Goal: Task Accomplishment & Management: Complete application form

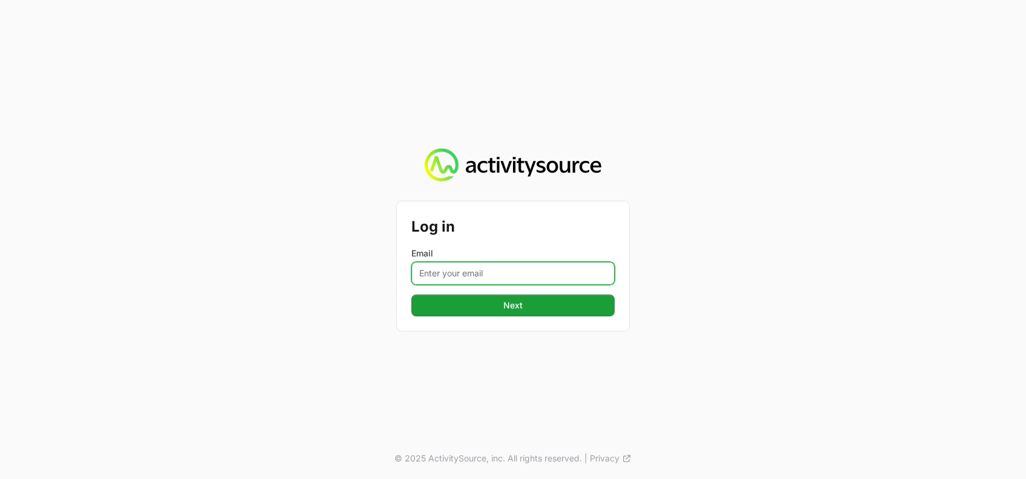
click at [531, 263] on input "Email" at bounding box center [512, 273] width 203 height 23
type input "[PERSON_NAME][EMAIL_ADDRESS][DOMAIN_NAME]"
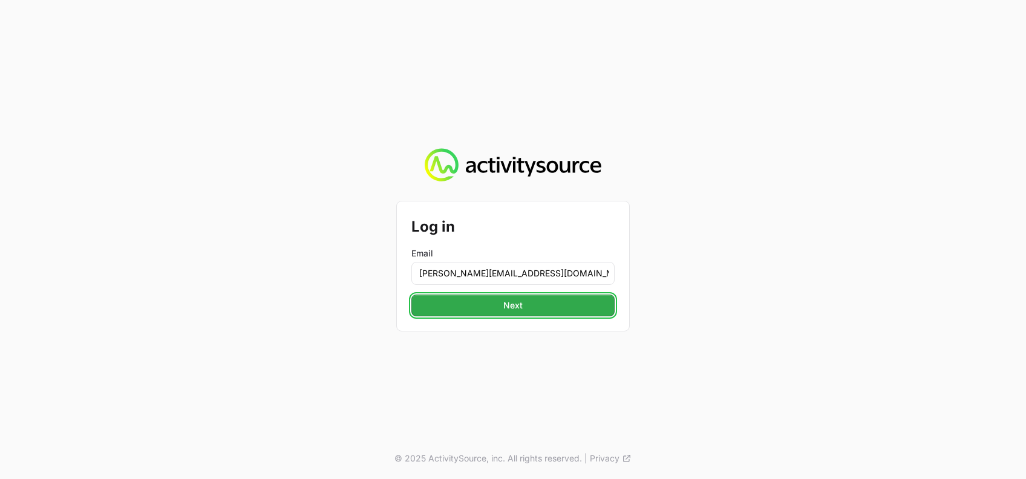
click at [515, 304] on span "Next" at bounding box center [513, 305] width 189 height 15
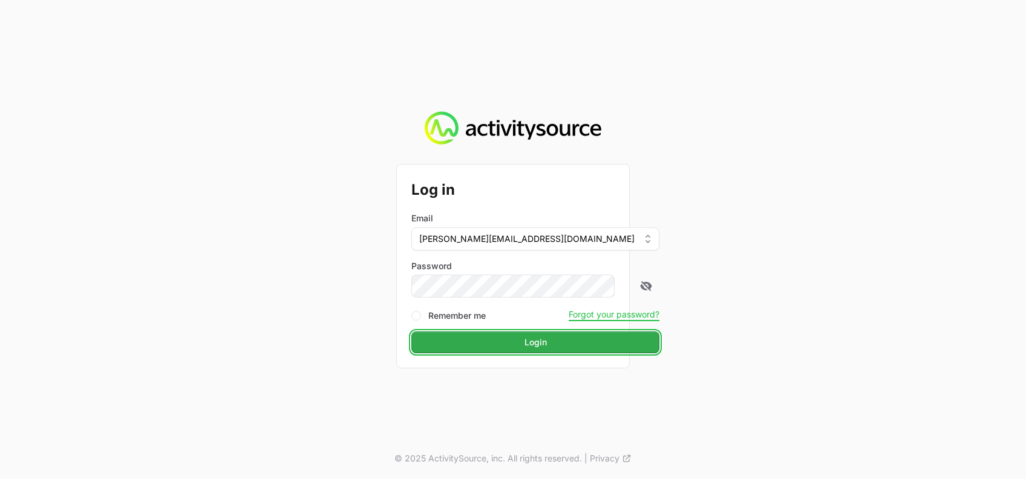
click at [519, 342] on span "Login" at bounding box center [536, 342] width 234 height 15
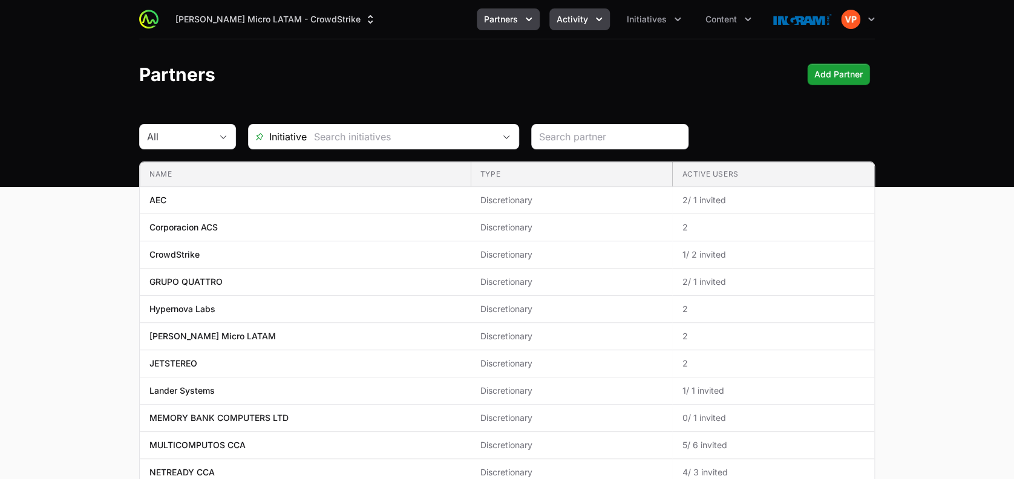
click at [569, 29] on button "Activity" at bounding box center [579, 19] width 61 height 22
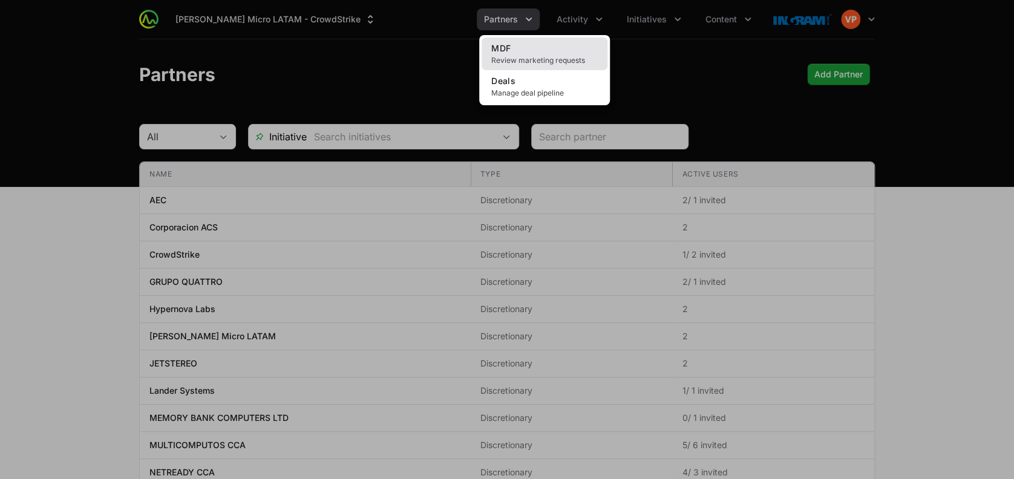
click at [550, 53] on link "MDF Review marketing requests" at bounding box center [545, 54] width 126 height 33
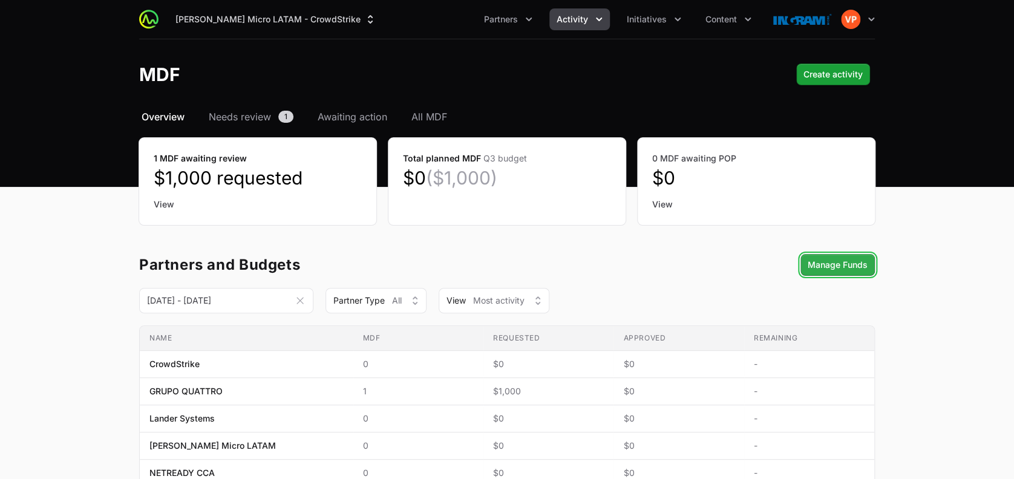
click at [813, 268] on span "Manage Funds" at bounding box center [838, 265] width 60 height 15
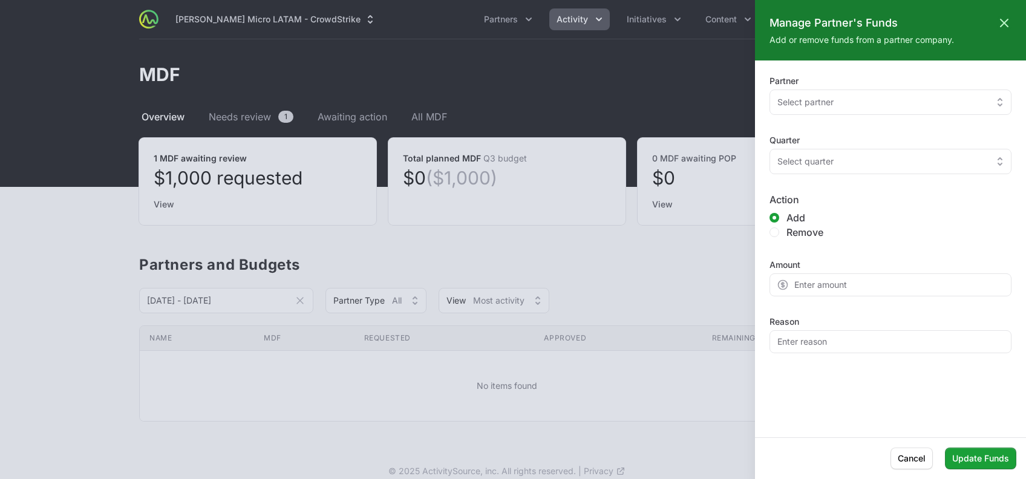
click at [590, 251] on div at bounding box center [513, 239] width 1026 height 479
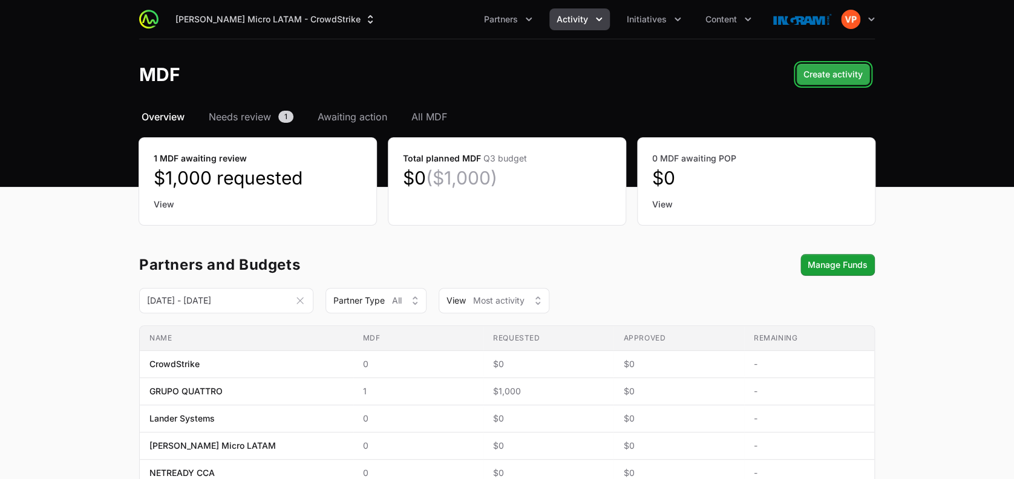
click at [807, 71] on span "Create activity" at bounding box center [833, 74] width 59 height 15
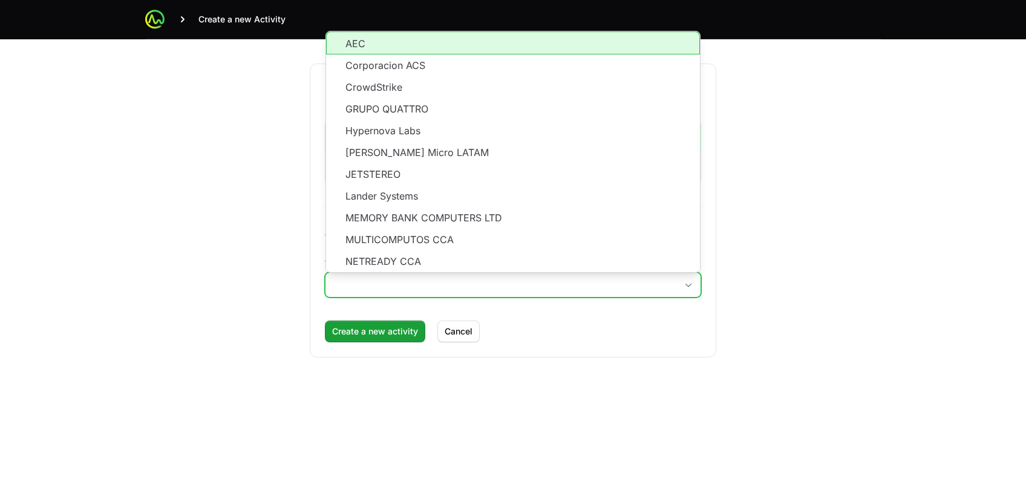
click at [420, 281] on input "Which partner do you want to create this activity for?" at bounding box center [501, 285] width 351 height 24
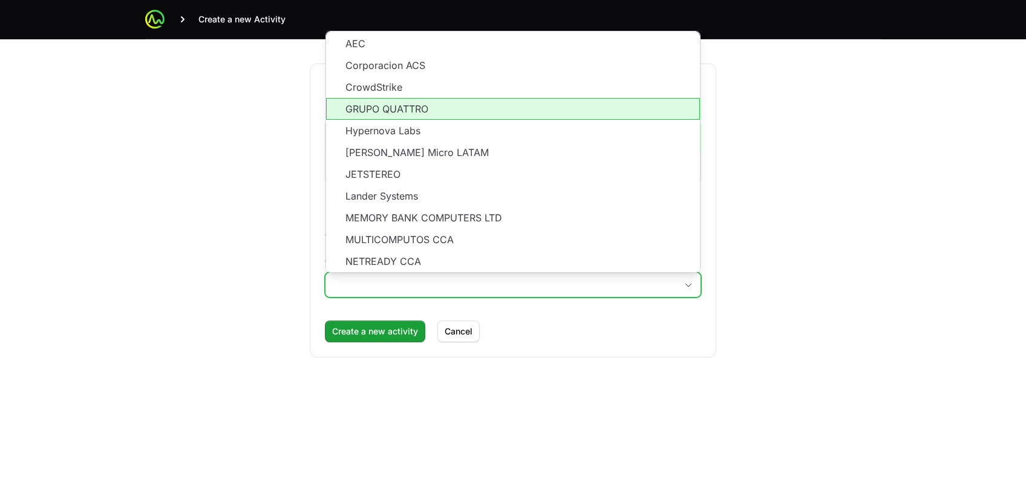
click at [404, 102] on li "GRUPO QUATTRO" at bounding box center [513, 109] width 374 height 22
type input "GRUPO QUATTRO"
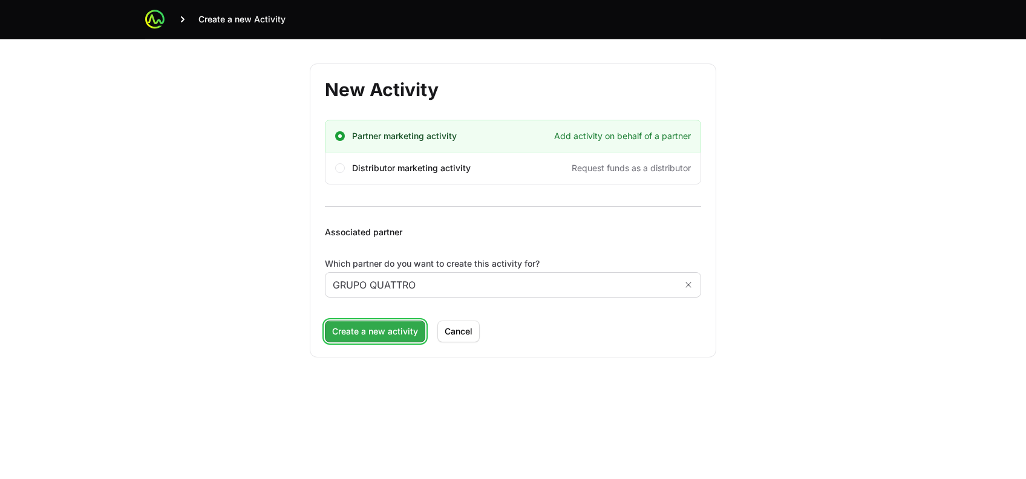
click at [363, 330] on span "Create a new activity" at bounding box center [375, 331] width 86 height 15
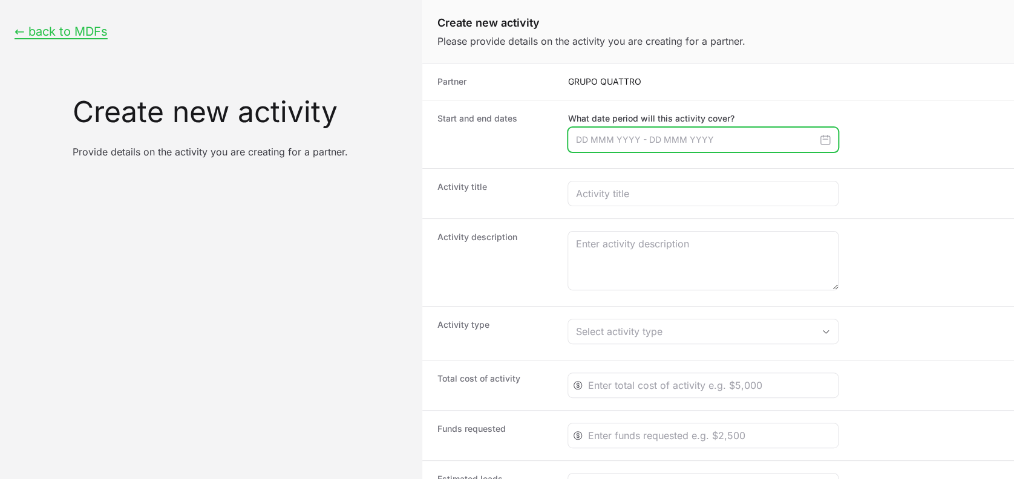
click at [591, 146] on input "Create activity form" at bounding box center [703, 139] width 271 height 25
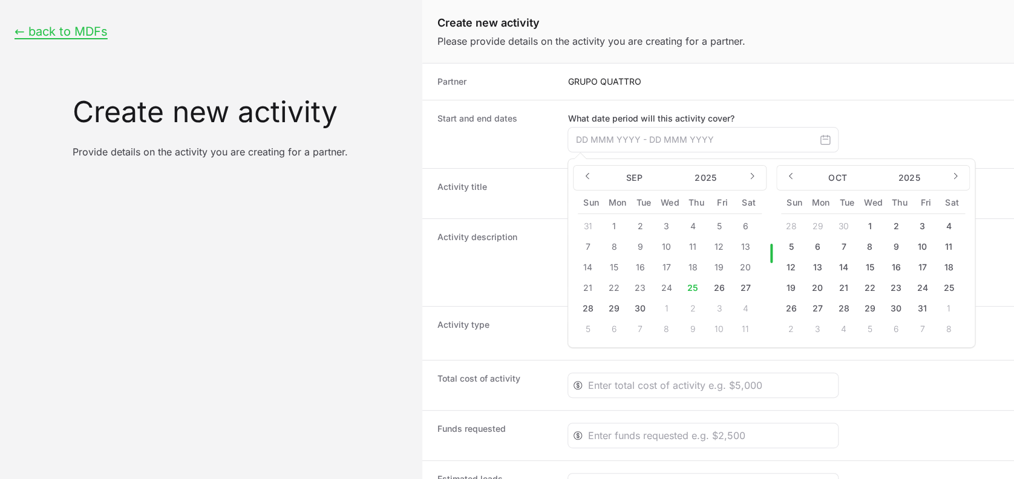
click at [716, 287] on button "26" at bounding box center [718, 287] width 19 height 19
type input "[DATE] - [DATE]"
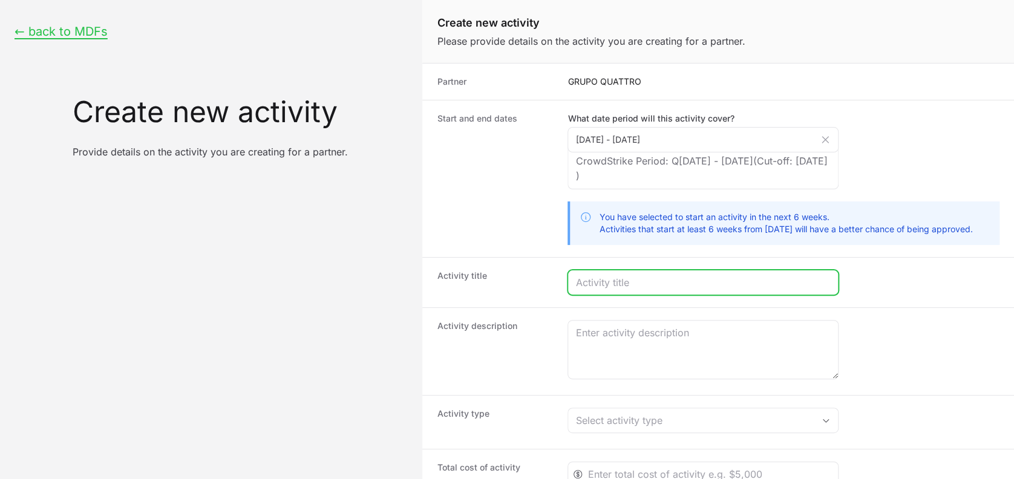
click at [602, 286] on input "Create activity form" at bounding box center [702, 282] width 255 height 15
type input "CrowdConnect Quattro & CrowdStrike"
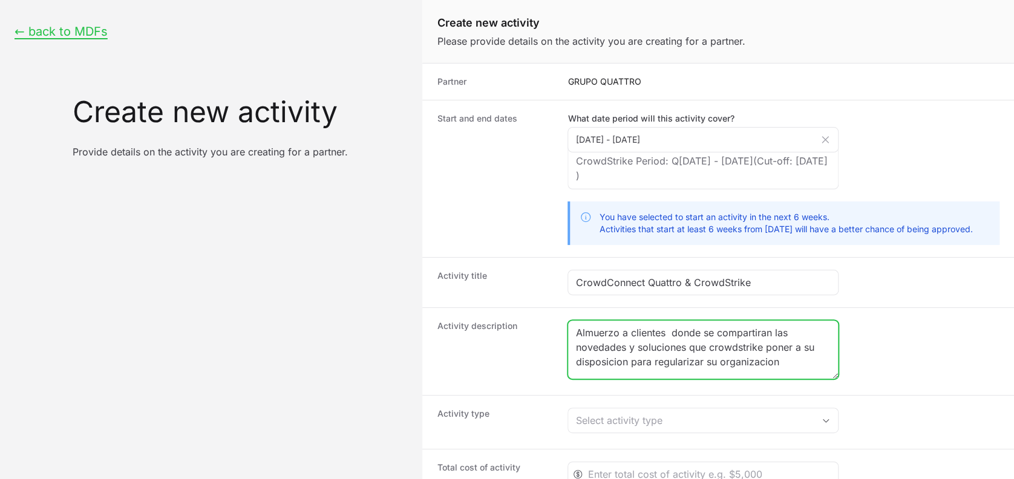
type textarea "Almuerzo a clientes donde se compartiran las novedades y soluciones que crowdst…"
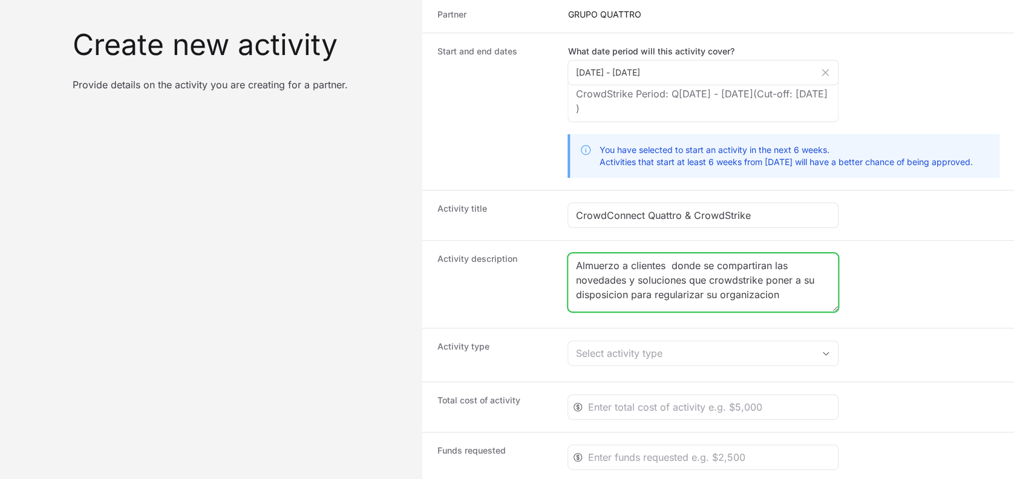
scroll to position [68, 0]
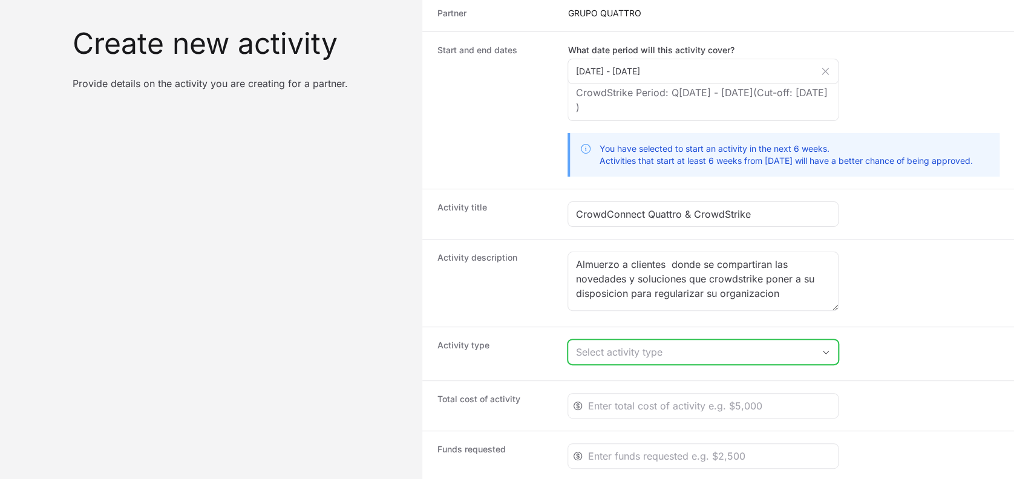
click at [625, 352] on div "Select activity type" at bounding box center [694, 352] width 238 height 15
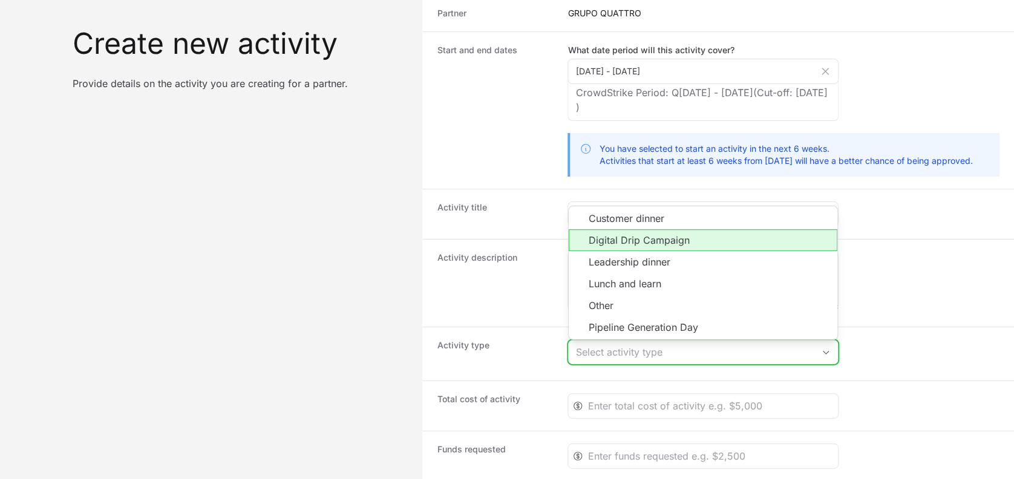
drag, startPoint x: 623, startPoint y: 287, endPoint x: 613, endPoint y: 229, distance: 58.4
click at [613, 229] on ul "Customer dinner Digital Drip Campaign Leadership dinner Lunch and learn Other P…" at bounding box center [703, 272] width 269 height 133
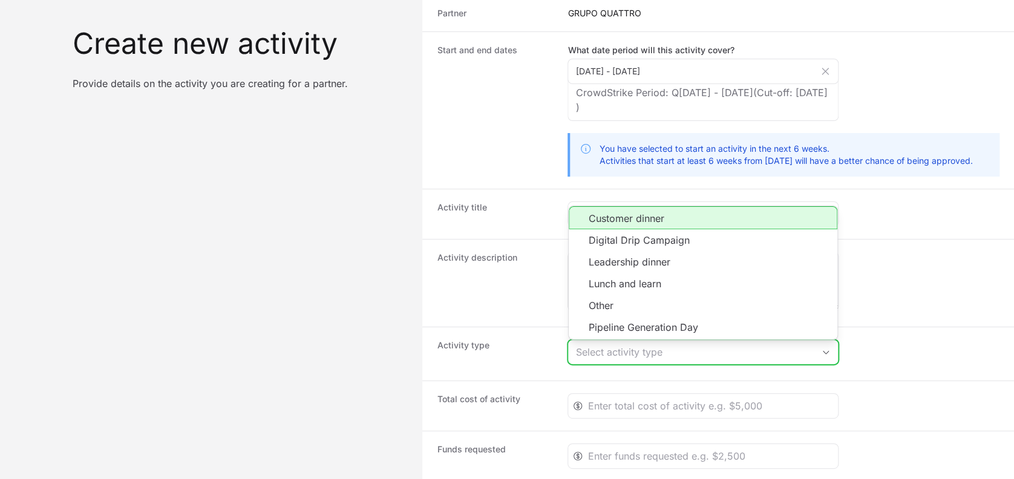
click at [601, 345] on div "Select activity type" at bounding box center [694, 352] width 238 height 15
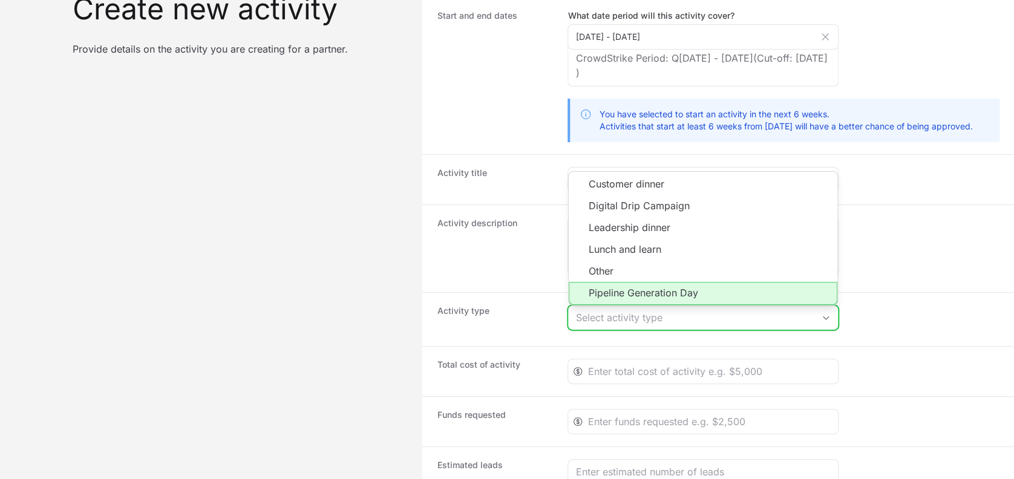
scroll to position [104, 0]
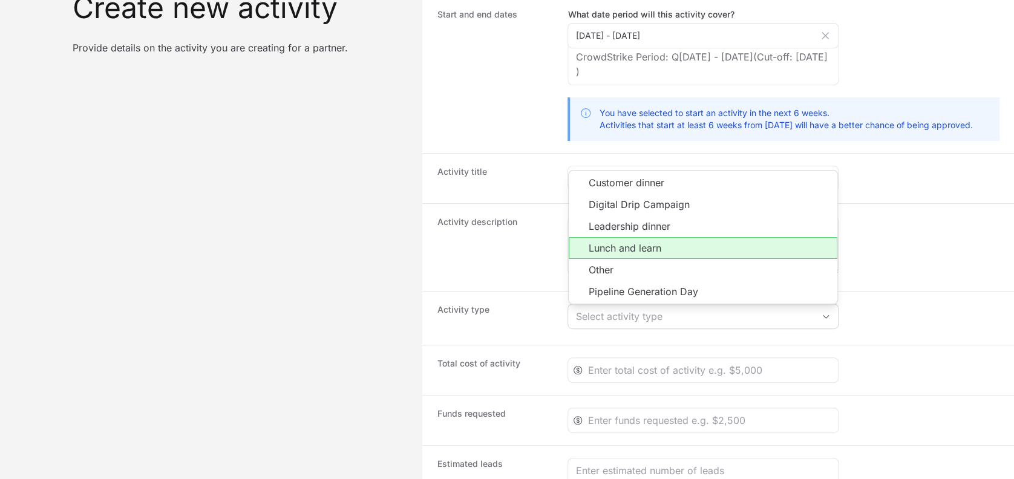
click at [615, 254] on li "Lunch and learn" at bounding box center [703, 248] width 269 height 22
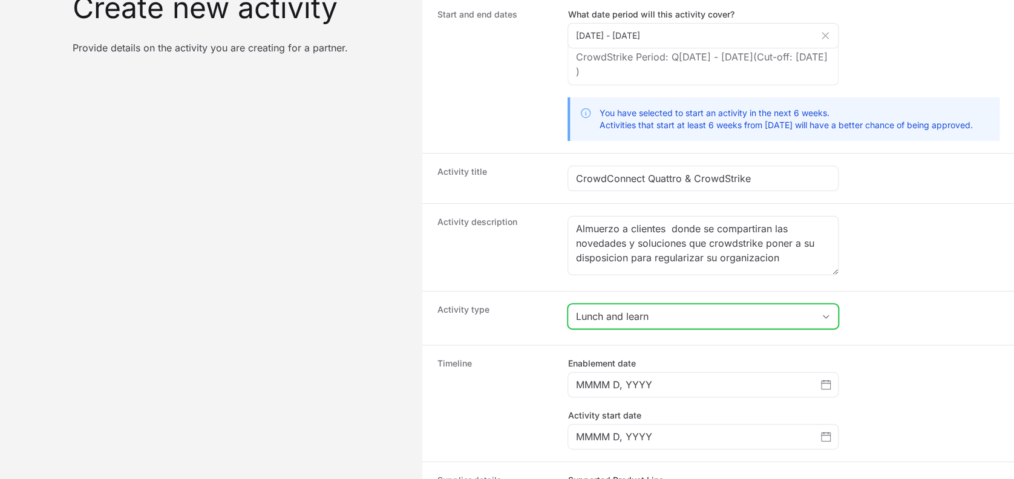
click at [595, 313] on div "Lunch and learn" at bounding box center [694, 316] width 238 height 15
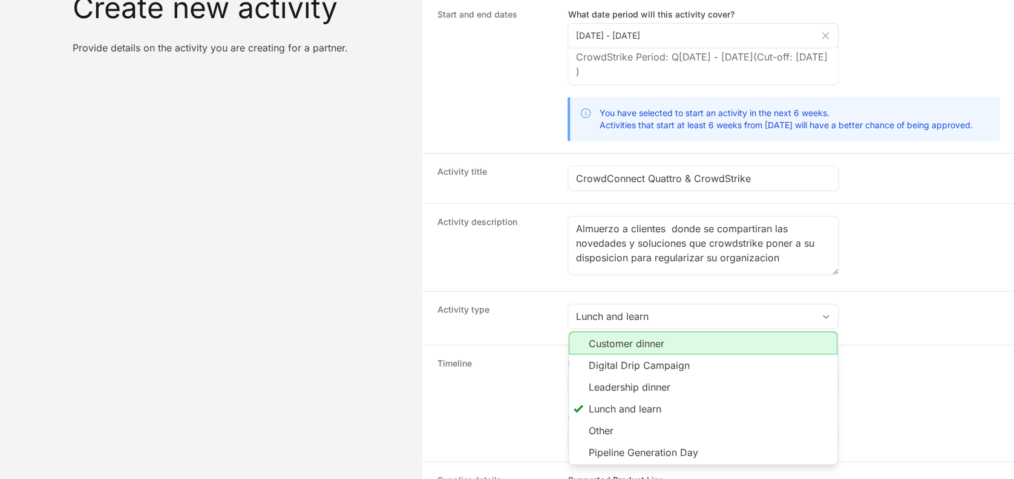
click at [598, 333] on li "Customer dinner" at bounding box center [703, 343] width 269 height 23
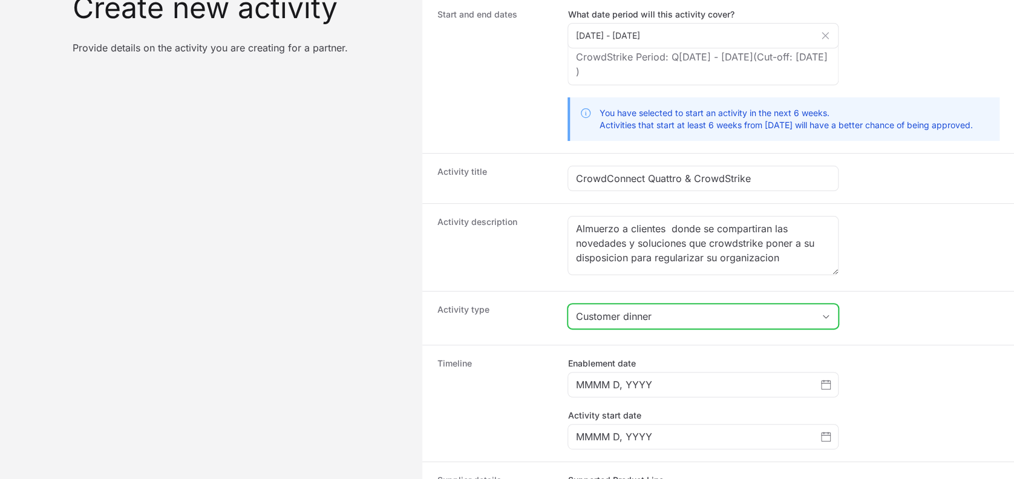
click at [598, 324] on button "Customer dinner" at bounding box center [703, 316] width 270 height 24
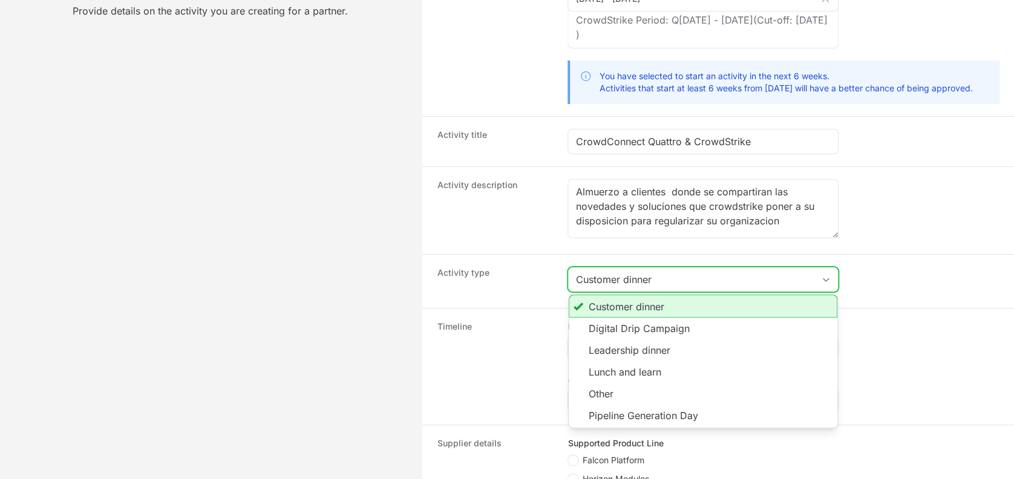
scroll to position [149, 0]
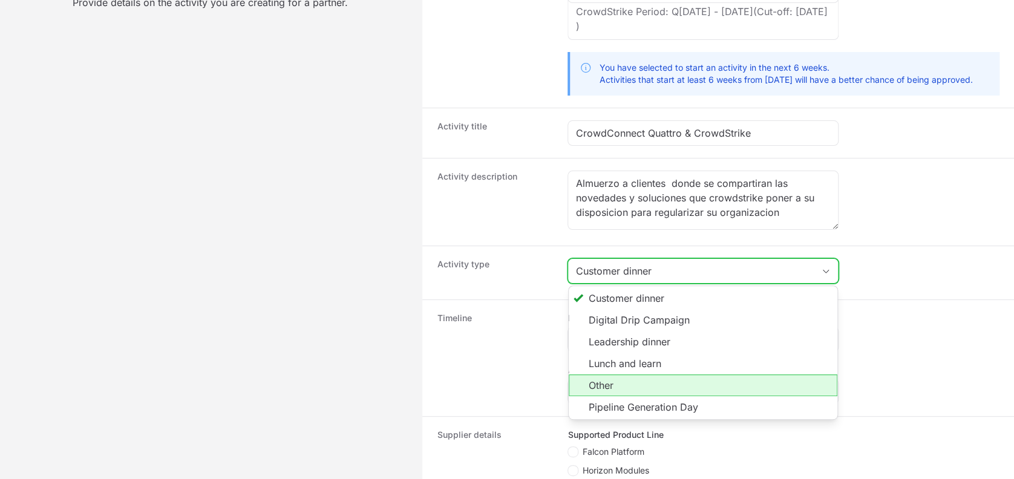
click at [592, 385] on li "Other" at bounding box center [703, 386] width 269 height 22
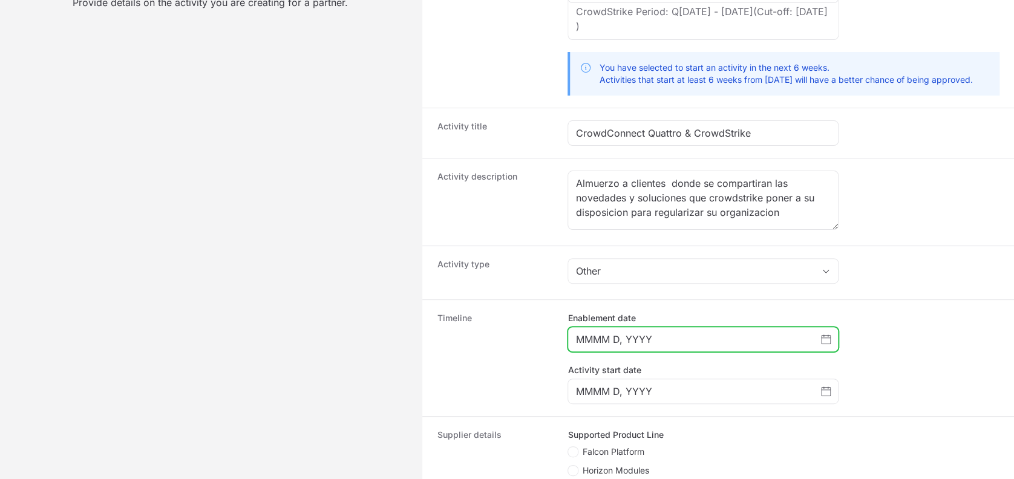
click at [587, 338] on input "MMMM D, YYYY" at bounding box center [698, 339] width 246 height 15
click at [825, 338] on icon "Choose date" at bounding box center [826, 340] width 10 height 10
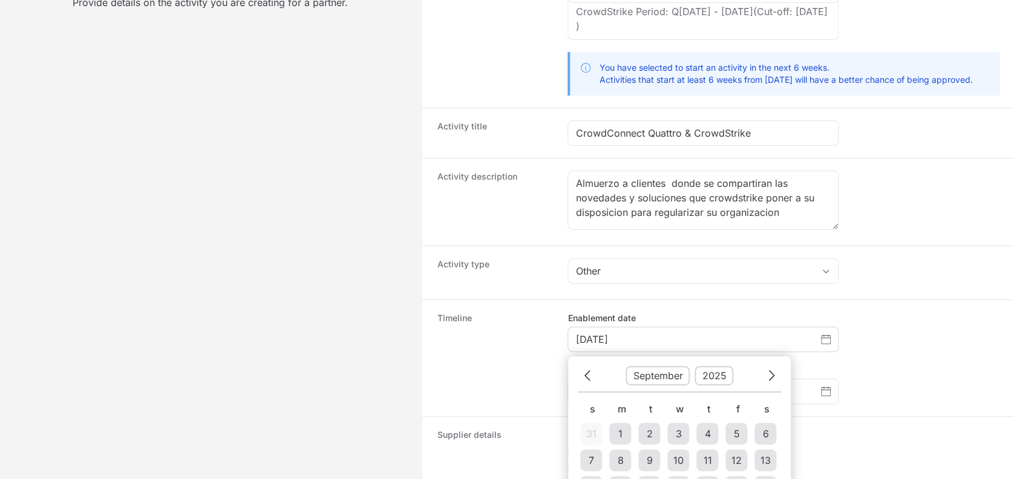
scroll to position [422, 0]
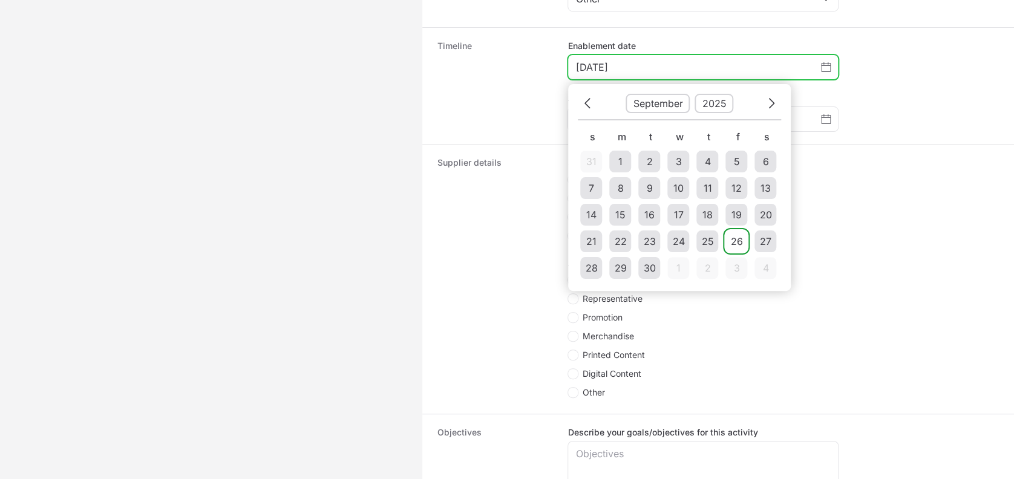
click at [736, 237] on div "26" at bounding box center [736, 241] width 12 height 15
type input "[DATE]"
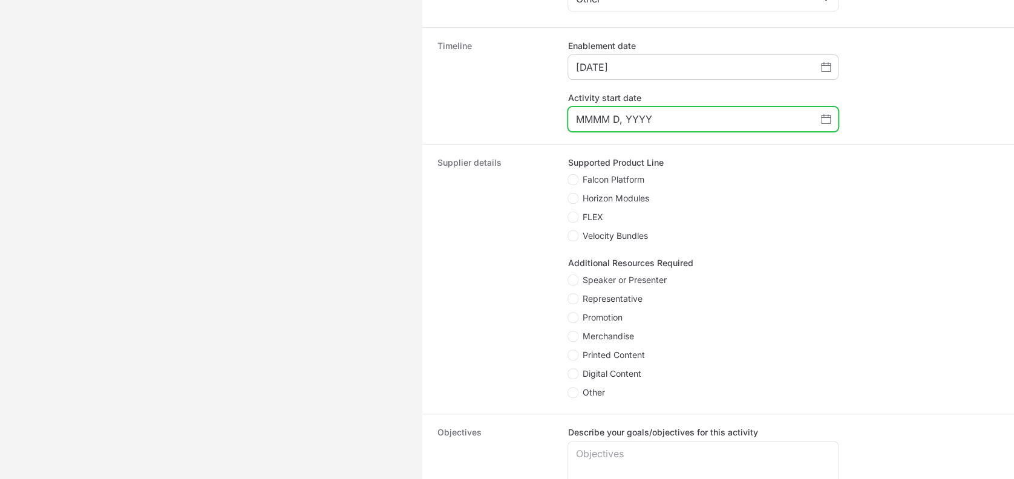
click at [828, 119] on icon "Choose date" at bounding box center [826, 119] width 10 height 10
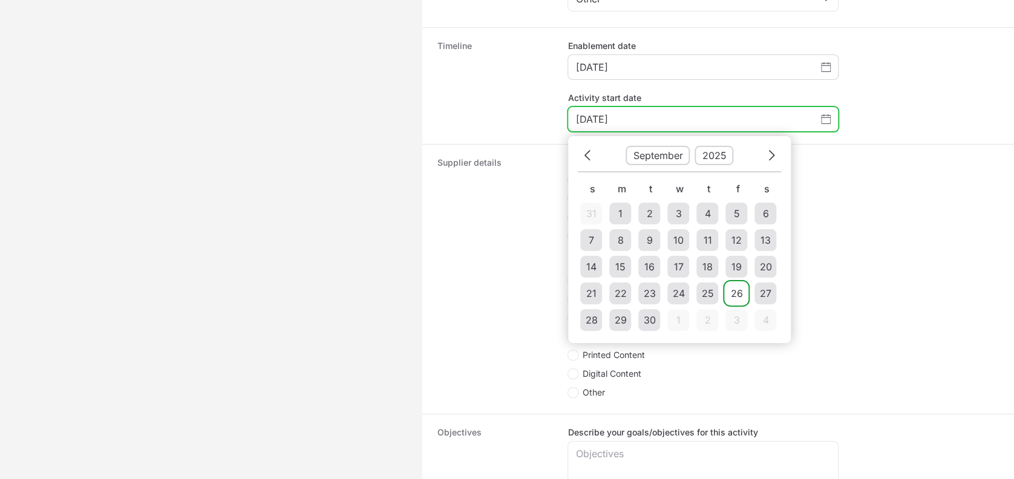
click at [738, 291] on div "26" at bounding box center [736, 293] width 12 height 15
type input "[DATE]"
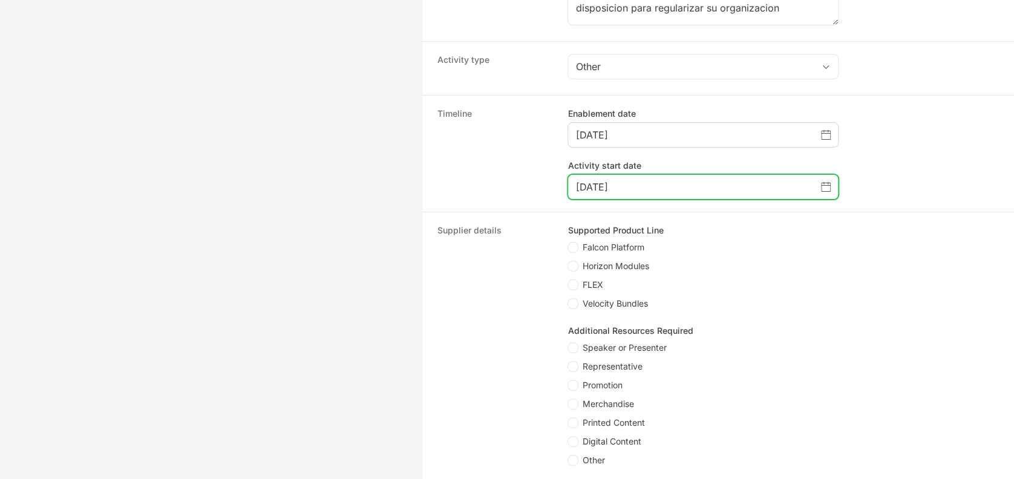
scroll to position [345, 0]
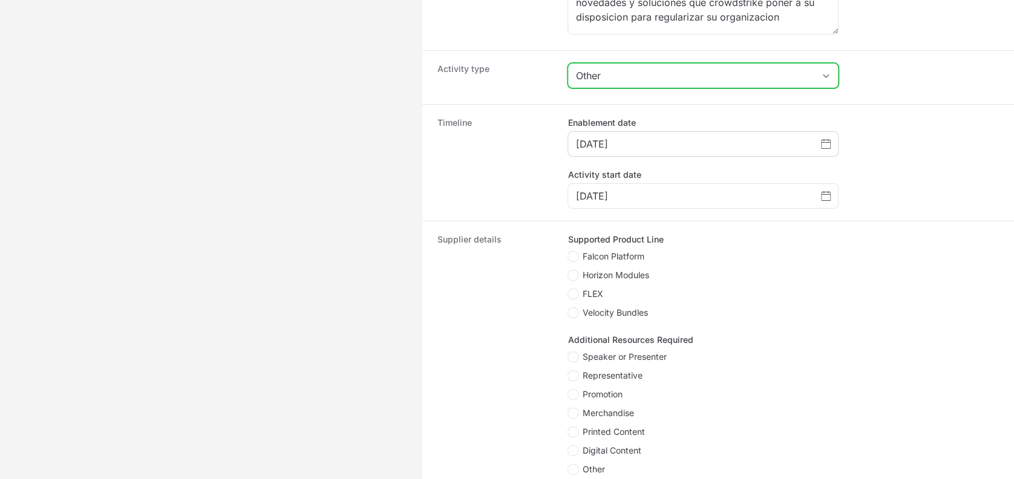
click at [822, 76] on icon "Create activity form" at bounding box center [826, 76] width 10 height 4
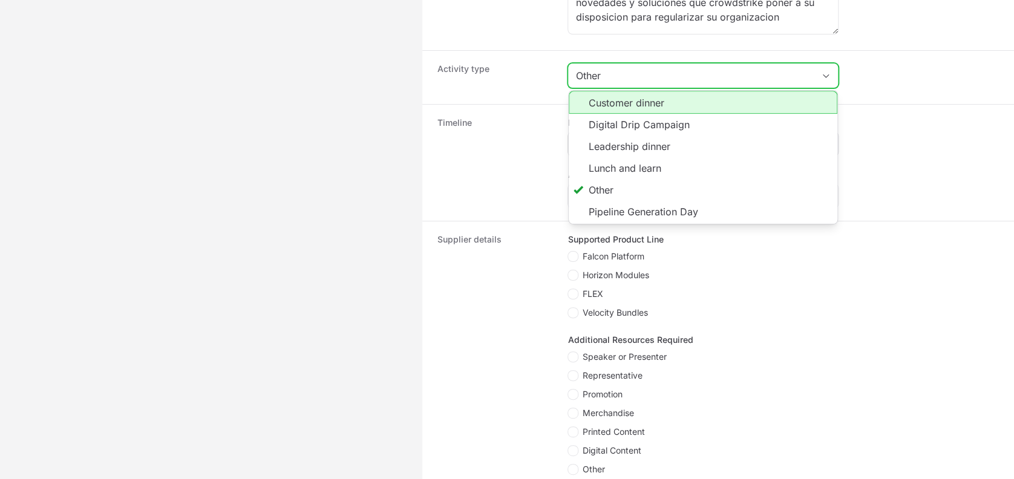
click at [723, 96] on li "Customer dinner" at bounding box center [703, 102] width 269 height 23
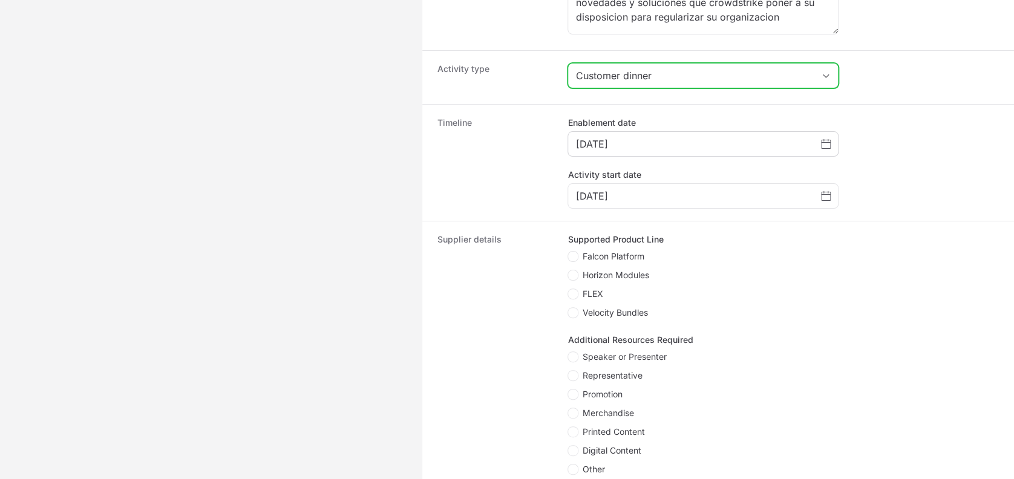
click at [836, 74] on span "Create activity form" at bounding box center [826, 76] width 24 height 4
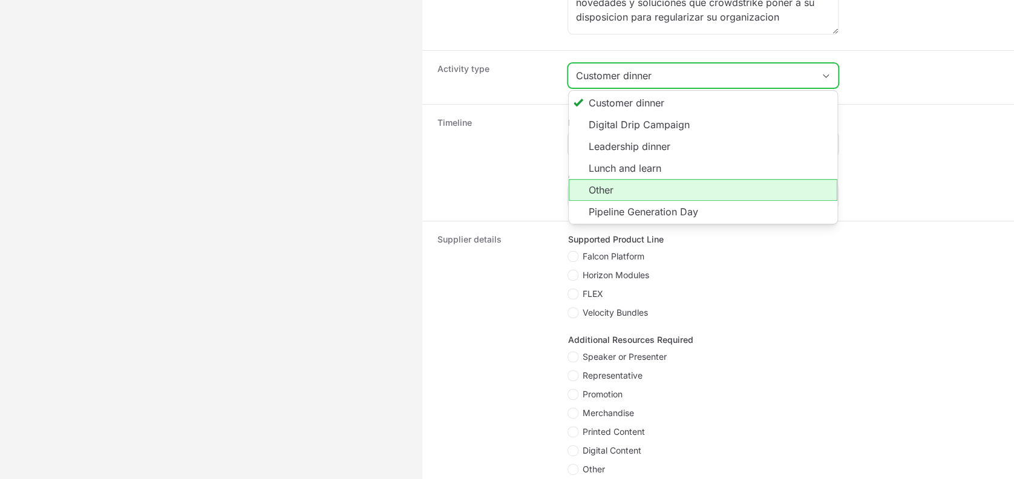
click at [668, 189] on li "Other" at bounding box center [703, 190] width 269 height 22
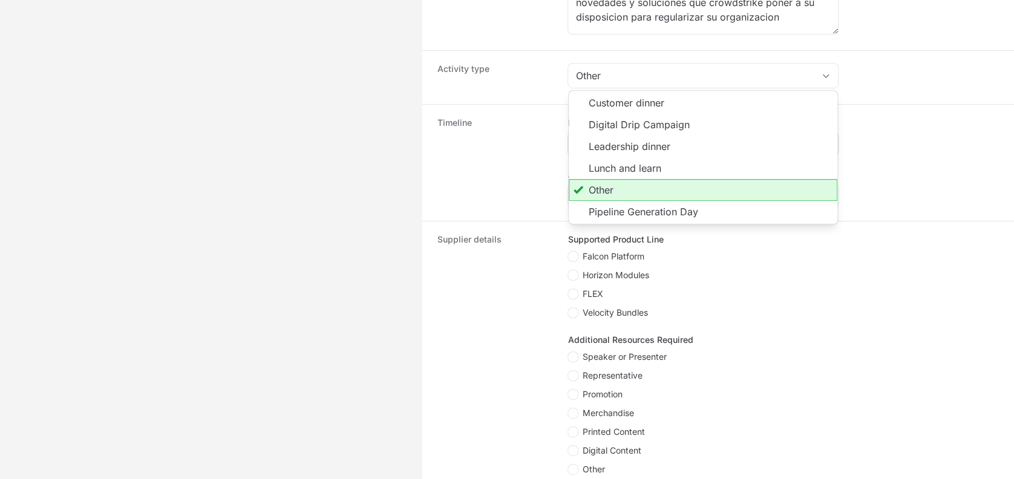
click at [426, 264] on div "Supplier details Supported Product Line Falcon Platform Horizon Modules FLEX Ve…" at bounding box center [718, 356] width 592 height 270
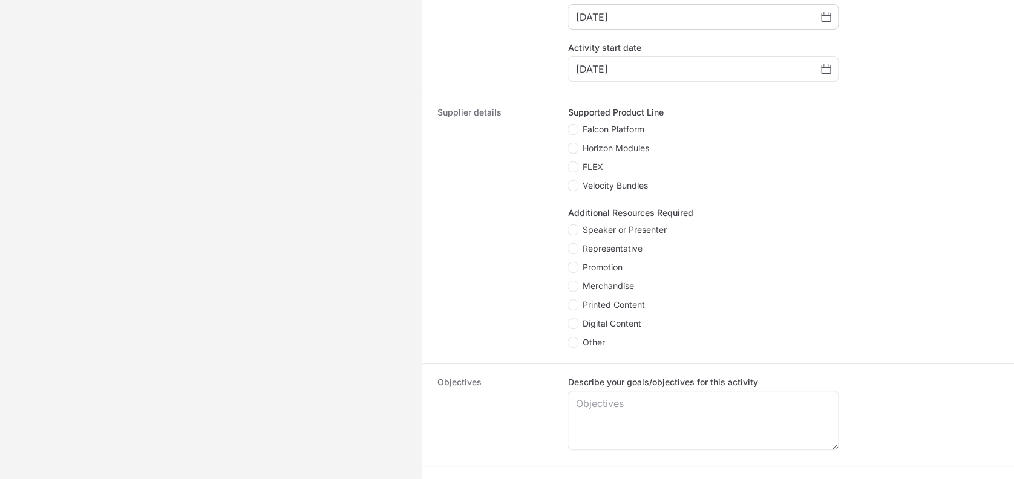
scroll to position [480, 0]
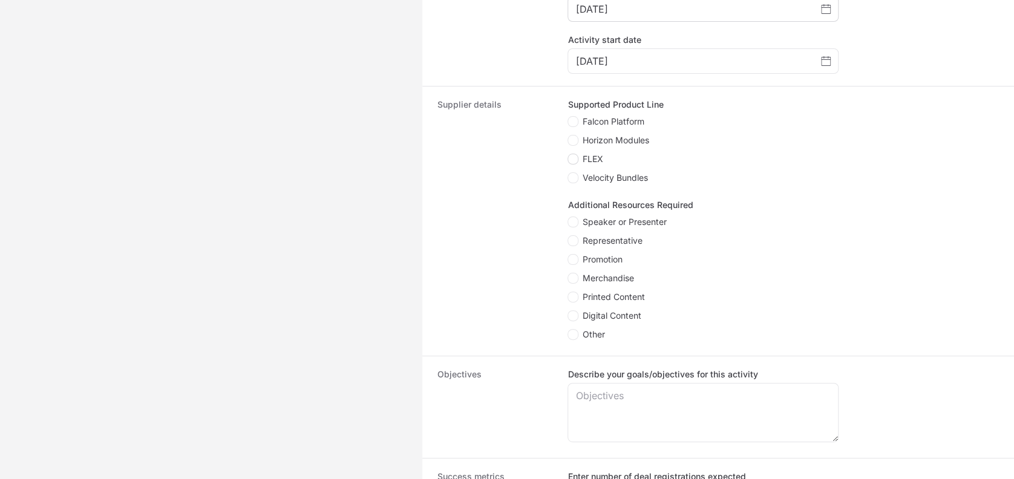
click at [569, 154] on span "Create activity form" at bounding box center [573, 159] width 11 height 11
click at [569, 154] on input "FLEX" at bounding box center [568, 154] width 1 height 1
checkbox input "true"
click at [571, 117] on icon "Create activity form" at bounding box center [573, 122] width 7 height 10
click at [569, 117] on input "Falcon Platform" at bounding box center [568, 116] width 1 height 1
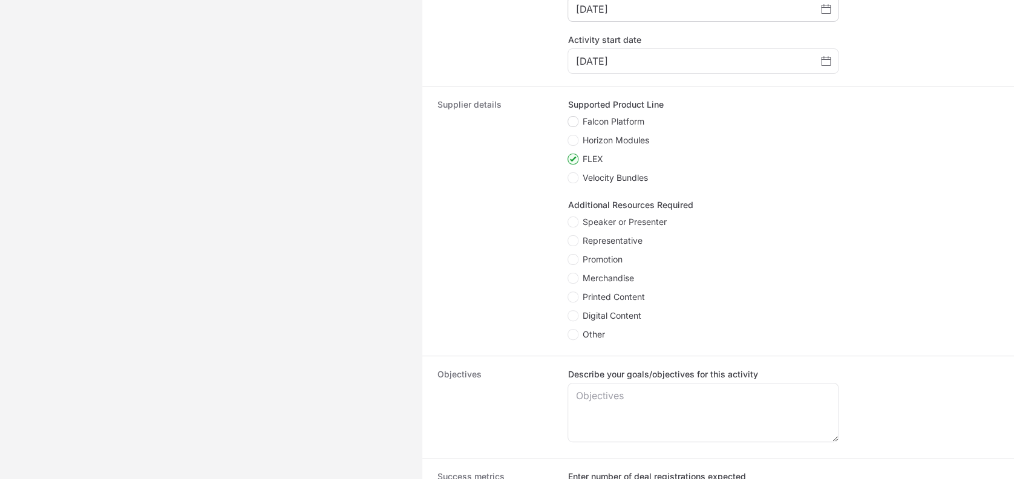
checkbox input "true"
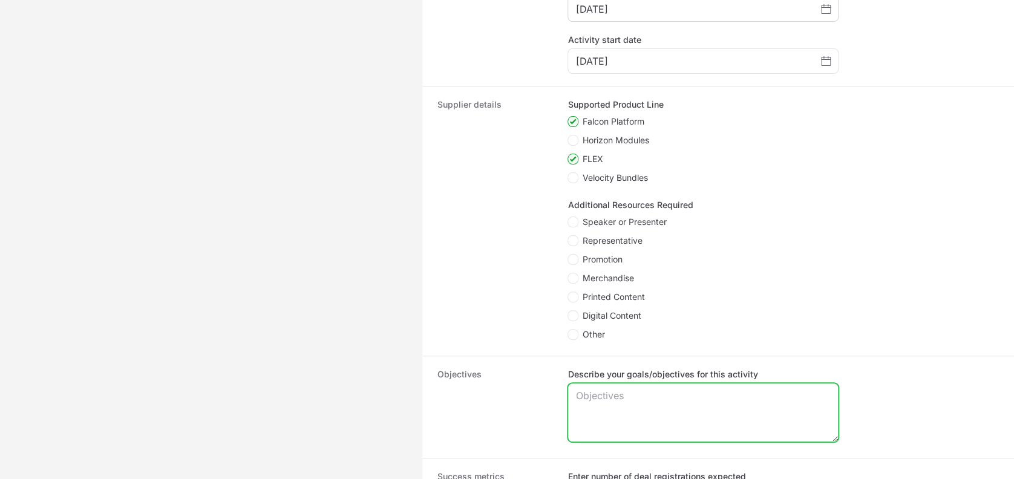
click at [593, 404] on textarea "Describe your goals/objectives for this activity" at bounding box center [703, 413] width 270 height 58
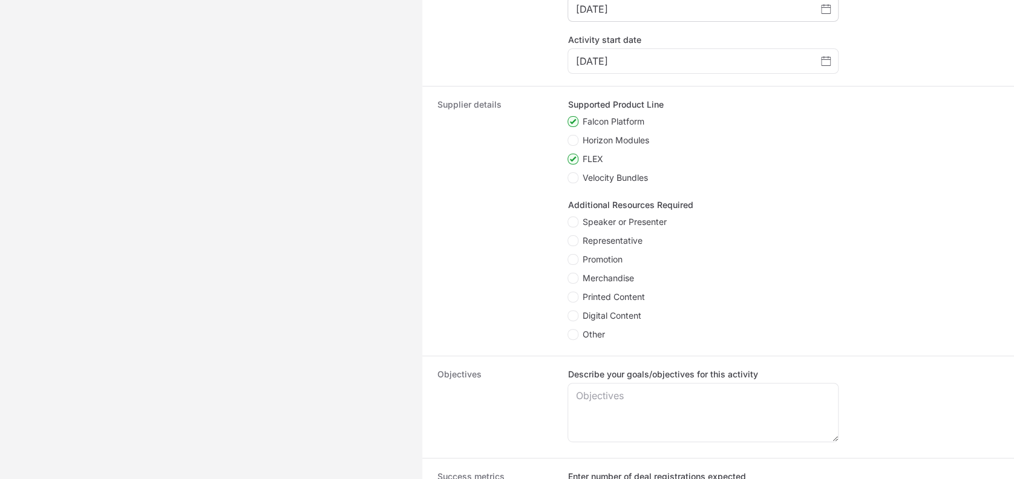
click at [589, 372] on label "Describe your goals/objectives for this activity" at bounding box center [703, 374] width 271 height 12
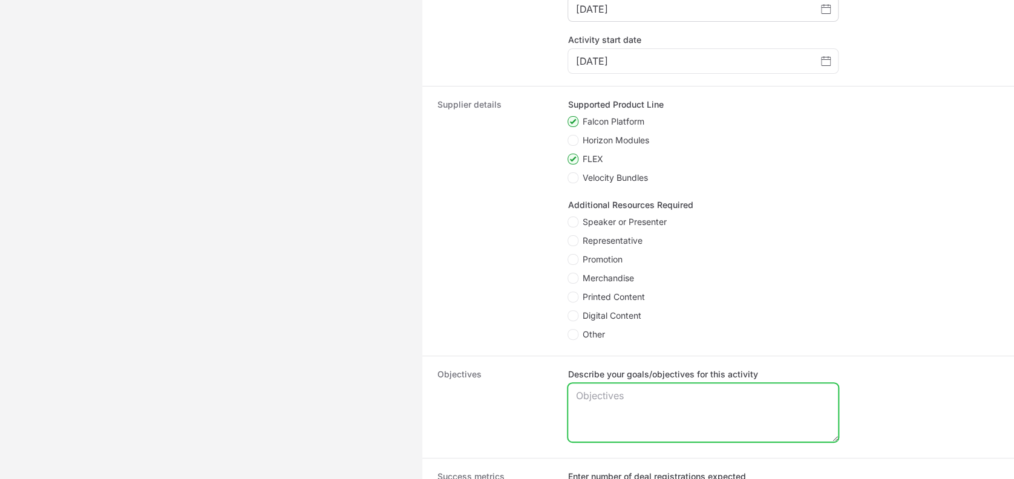
click at [589, 384] on textarea "Describe your goals/objectives for this activity" at bounding box center [703, 413] width 270 height 58
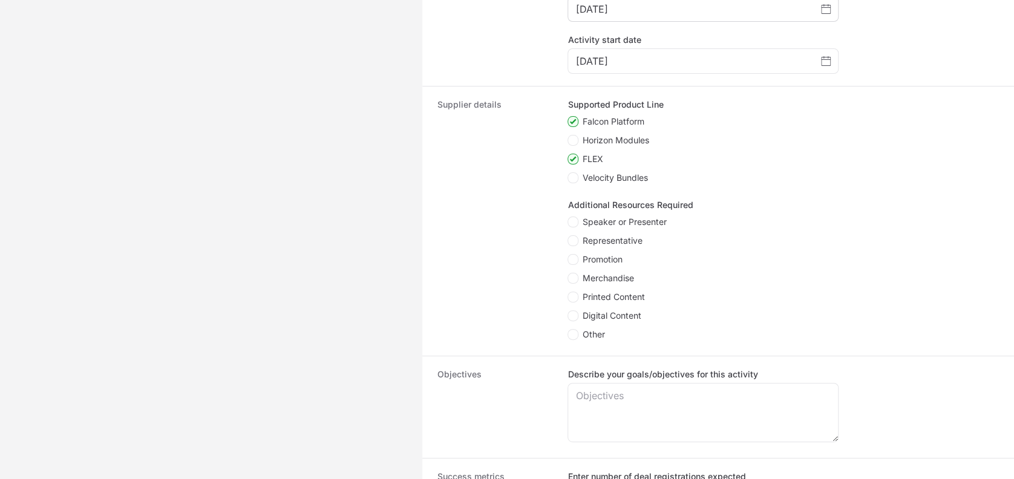
click at [589, 372] on label "Describe your goals/objectives for this activity" at bounding box center [703, 374] width 271 height 12
click at [589, 384] on textarea "Describe your goals/objectives for this activity" at bounding box center [703, 413] width 270 height 58
click at [589, 372] on label "Describe your goals/objectives for this activity" at bounding box center [703, 374] width 271 height 12
click at [589, 384] on textarea "Describe your goals/objectives for this activity" at bounding box center [703, 413] width 270 height 58
copy label "Describe your goals/objectives for this activity"
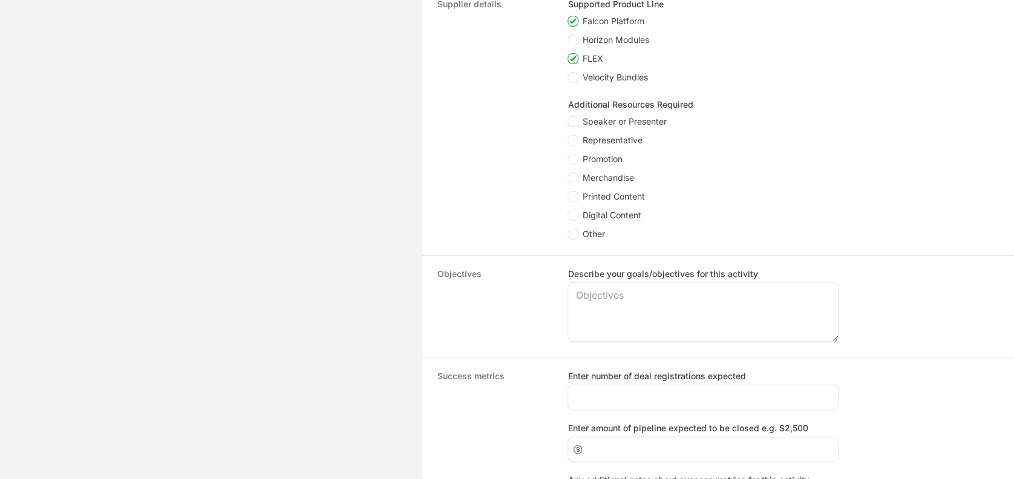
scroll to position [648, 0]
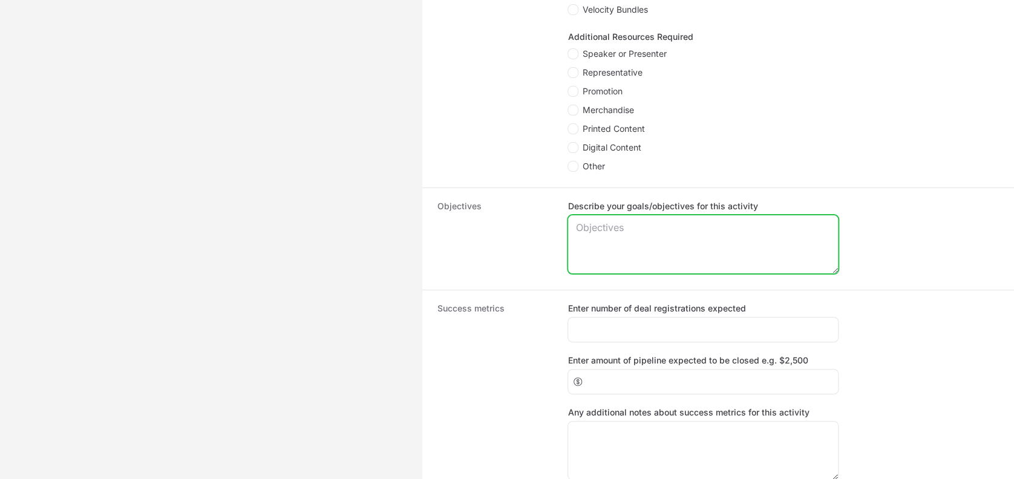
click at [620, 240] on textarea "Describe your goals/objectives for this activity" at bounding box center [703, 244] width 270 height 58
type textarea "Generate awareness on falcon flex"
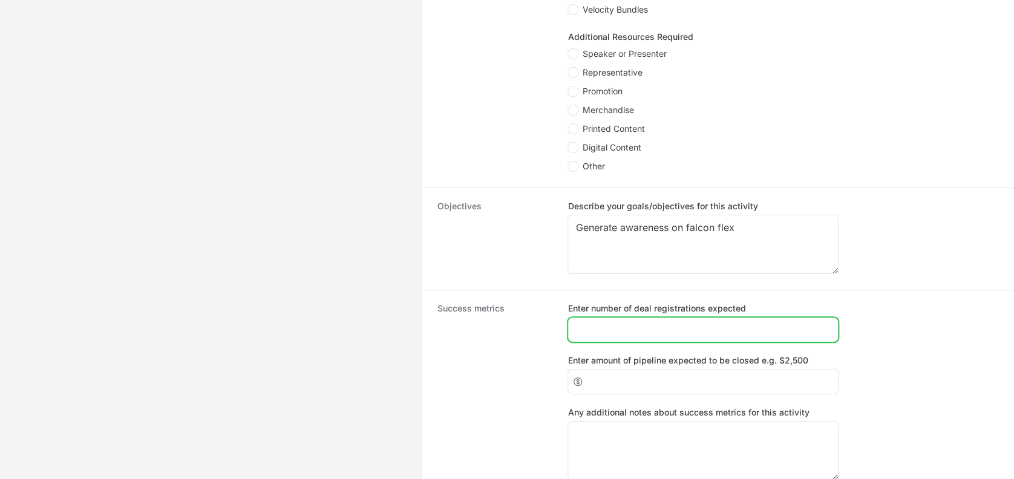
click at [585, 330] on input "Enter number of deal registrations expected" at bounding box center [702, 330] width 255 height 15
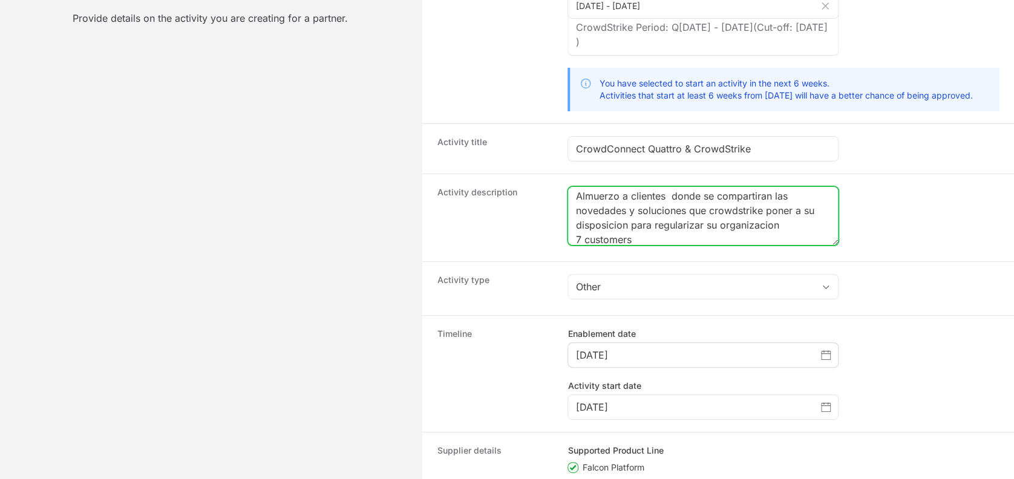
scroll to position [10, 0]
type textarea "Almuerzo a clientes donde se compartiran las novedades y soluciones que crowdst…"
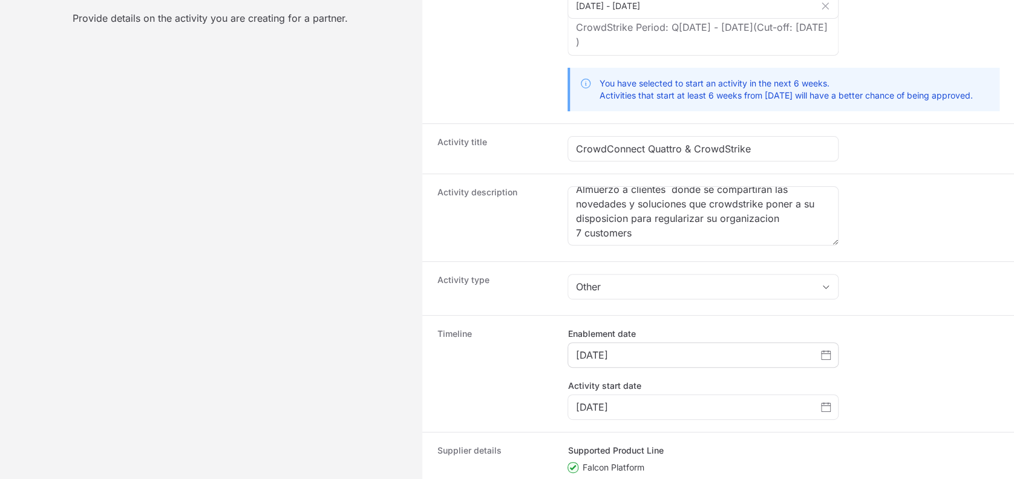
click at [872, 287] on dd "Other" at bounding box center [784, 288] width 432 height 29
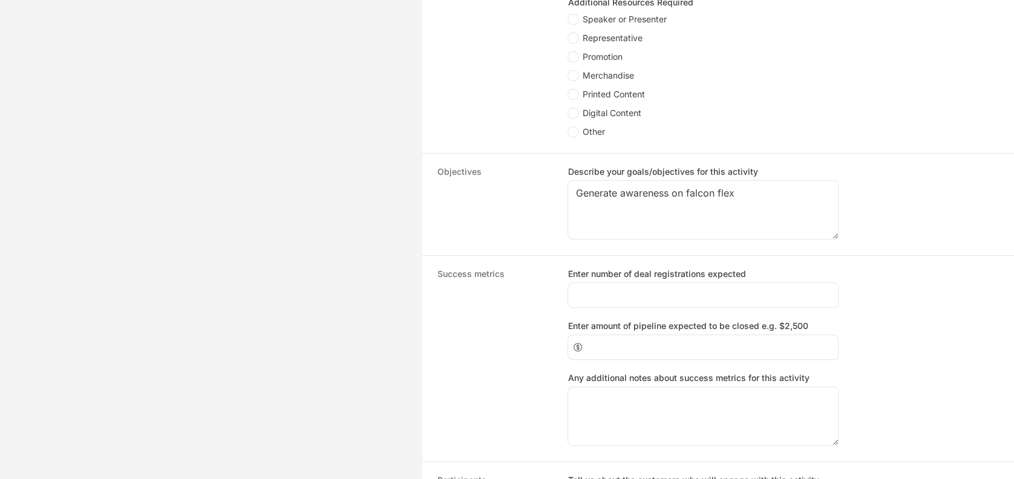
scroll to position [684, 0]
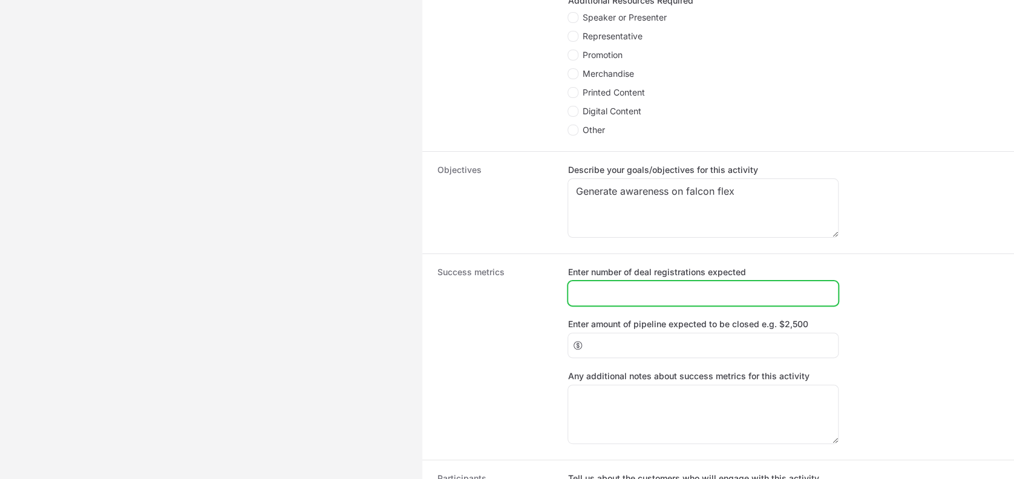
click at [604, 293] on input "Enter number of deal registrations expected" at bounding box center [702, 293] width 255 height 15
type input "5"
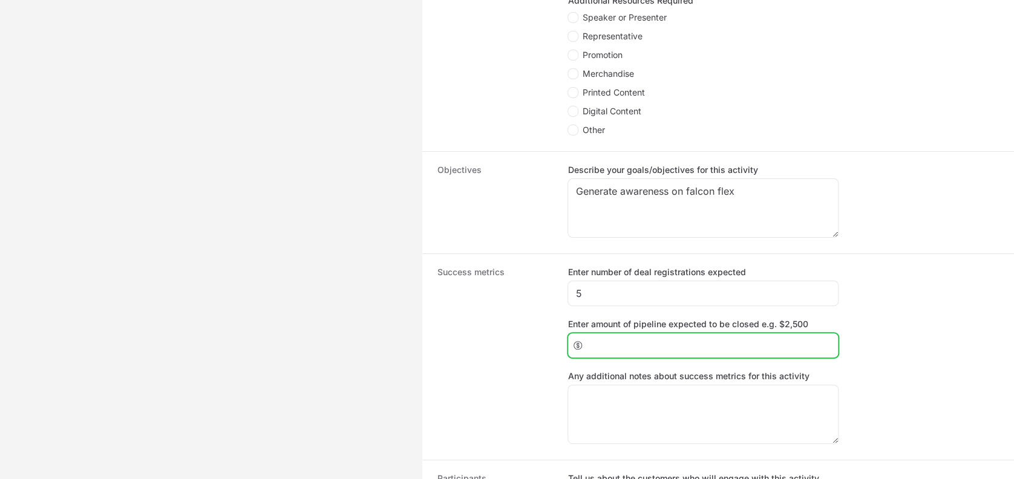
click at [613, 338] on input "Enter amount of pipeline expected to be closed e.g. $2,500" at bounding box center [709, 345] width 243 height 15
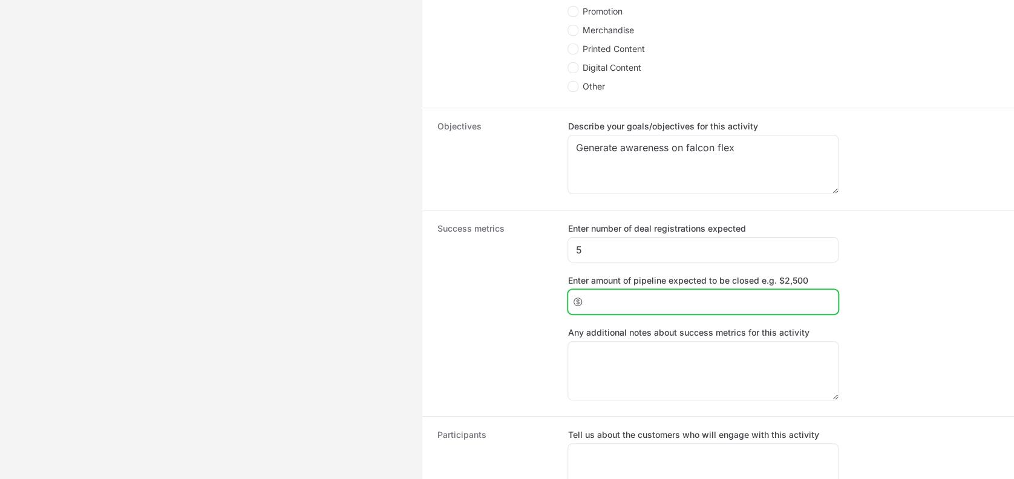
scroll to position [741, 0]
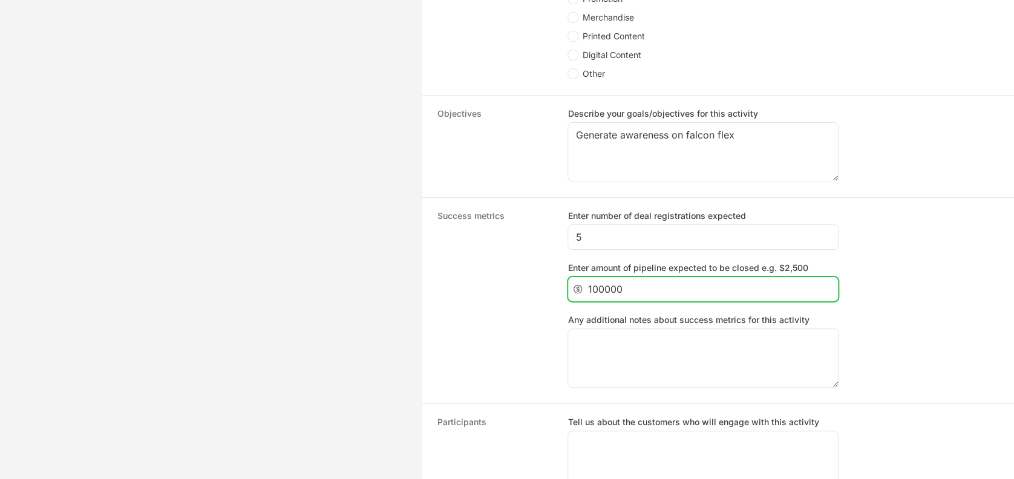
type input "100000"
click at [594, 290] on input "100000" at bounding box center [709, 289] width 243 height 15
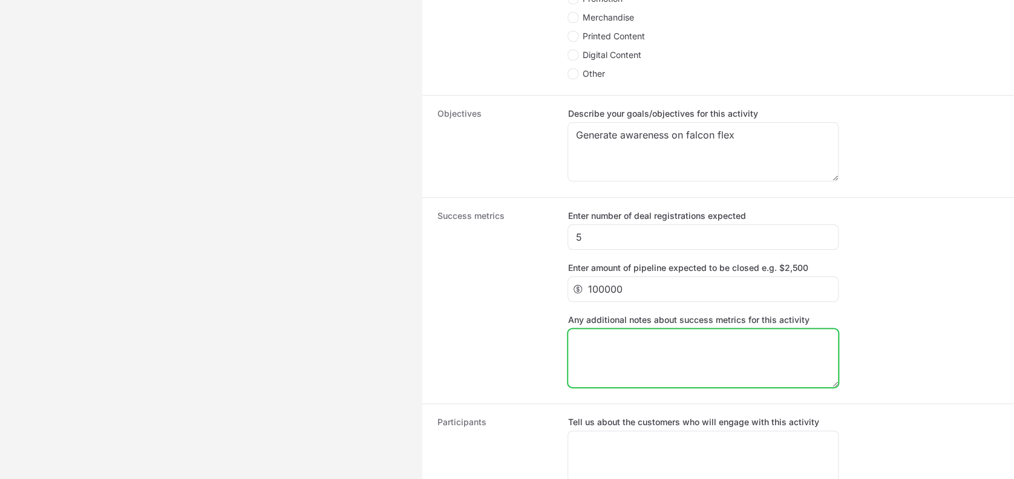
click at [597, 362] on textarea "Any additional notes about success metrics for this activity" at bounding box center [703, 358] width 270 height 58
click at [529, 362] on dt "Success metrics" at bounding box center [495, 301] width 116 height 182
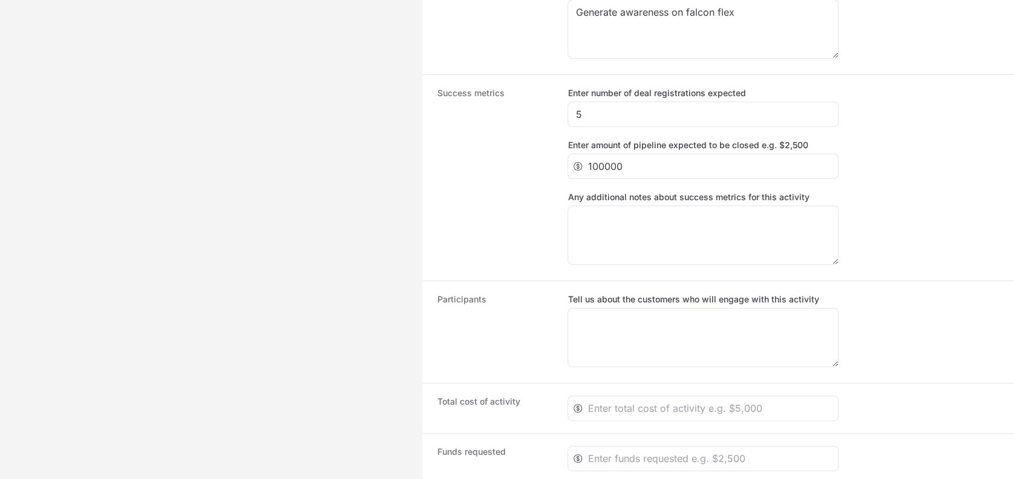
scroll to position [865, 0]
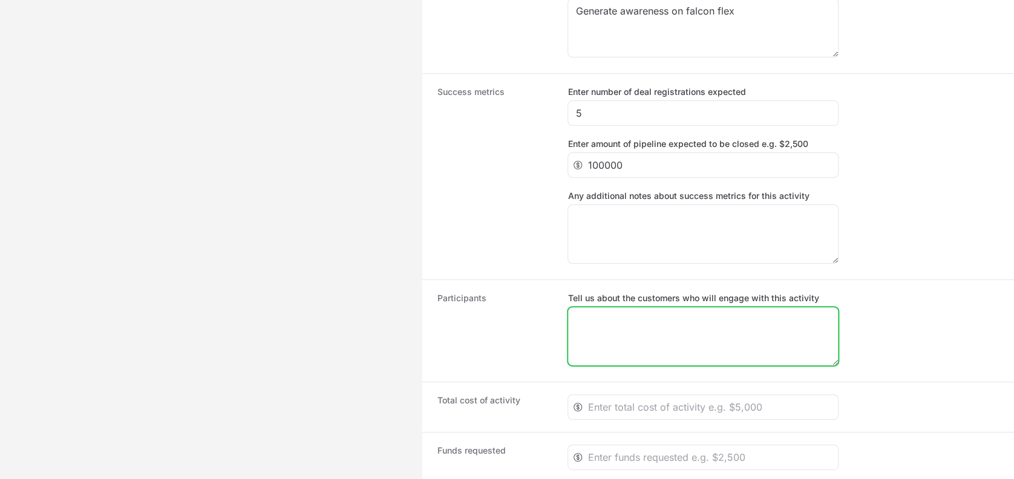
click at [578, 324] on textarea "Tell us about the customers who will engage with this activity" at bounding box center [703, 336] width 270 height 58
click at [593, 301] on label "Tell us about the customers who will engage with this activity" at bounding box center [703, 298] width 271 height 12
click at [593, 307] on textarea "Tell us about the customers who will engage with this activity" at bounding box center [703, 336] width 270 height 58
click at [614, 294] on label "Tell us about the customers who will engage with this activity" at bounding box center [703, 298] width 271 height 12
click at [614, 307] on textarea "Tell us about the customers who will engage with this activity" at bounding box center [703, 336] width 270 height 58
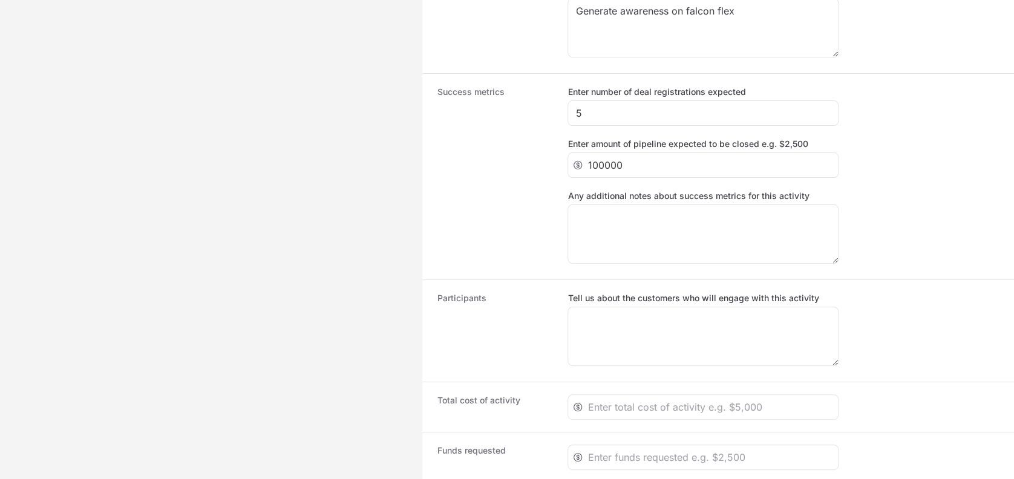
click at [614, 294] on label "Tell us about the customers who will engage with this activity" at bounding box center [703, 298] width 271 height 12
click at [614, 307] on textarea "Tell us about the customers who will engage with this activity" at bounding box center [703, 336] width 270 height 58
click at [614, 294] on label "Tell us about the customers who will engage with this activity" at bounding box center [703, 298] width 271 height 12
click at [614, 307] on textarea "Tell us about the customers who will engage with this activity" at bounding box center [703, 336] width 270 height 58
copy label "Tell us about the customers who will engage with this activity"
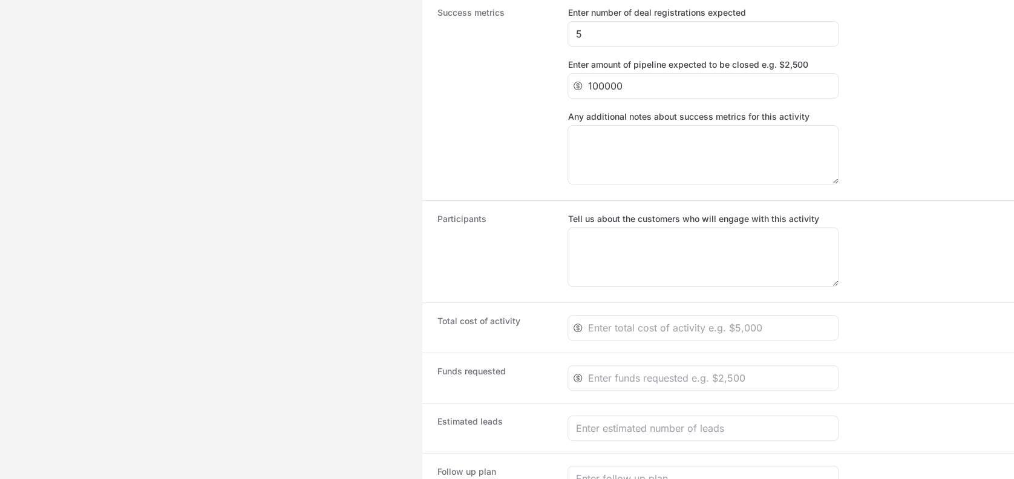
scroll to position [944, 0]
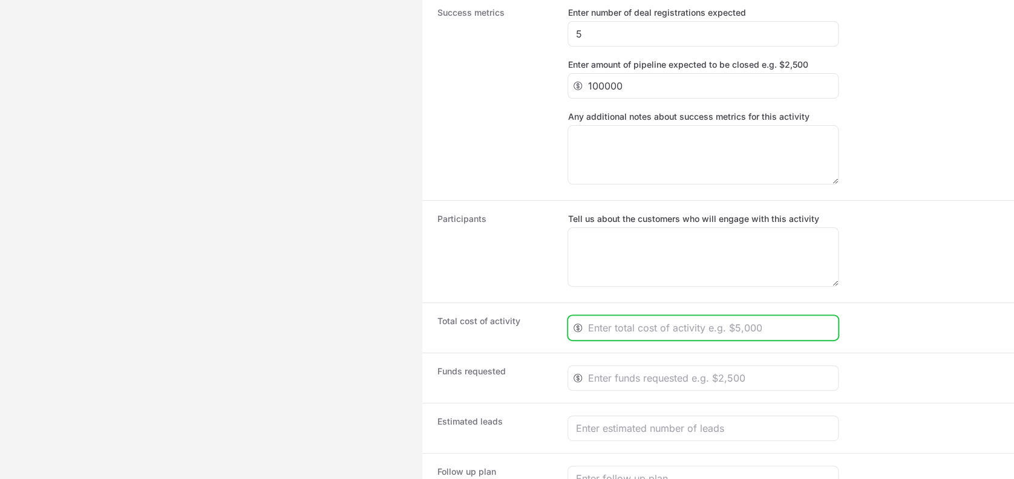
click at [595, 323] on input "Create activity form" at bounding box center [709, 328] width 243 height 15
type input "2000"
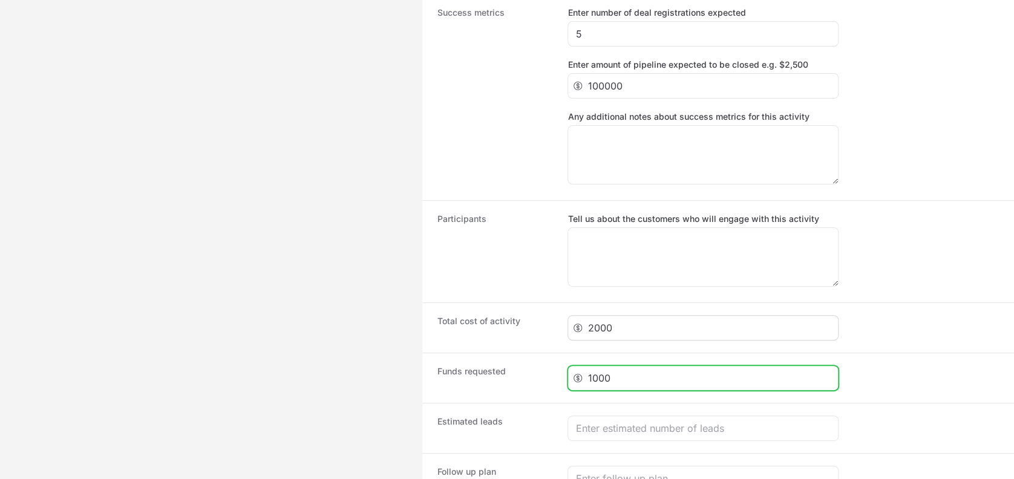
type input "1000"
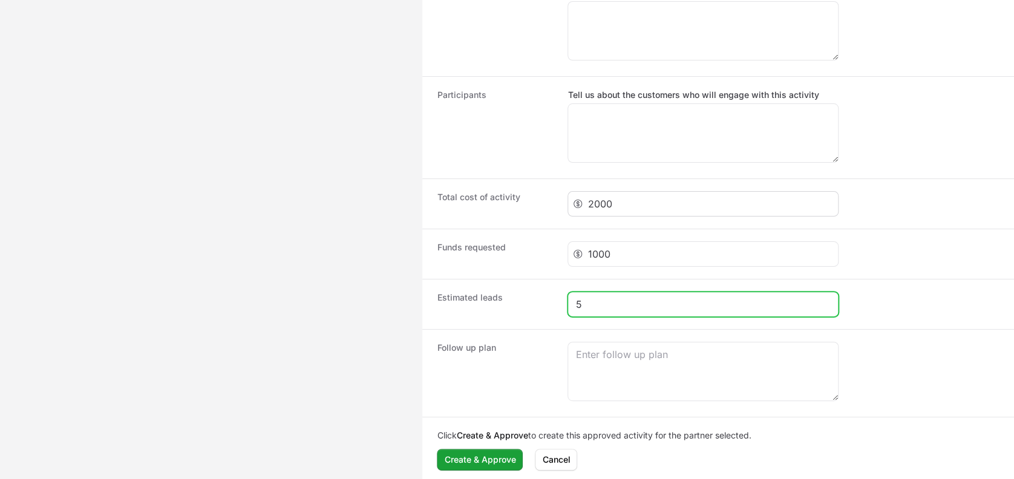
scroll to position [1070, 0]
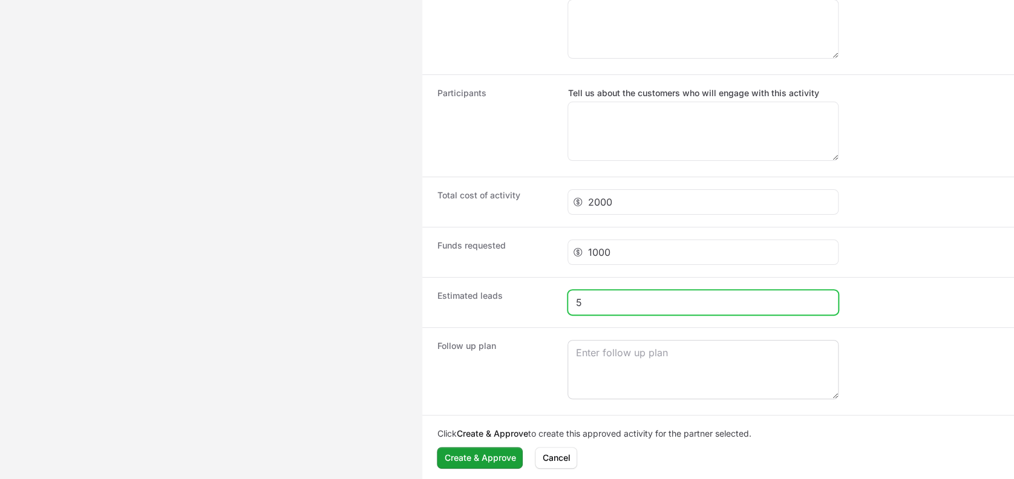
type input "5"
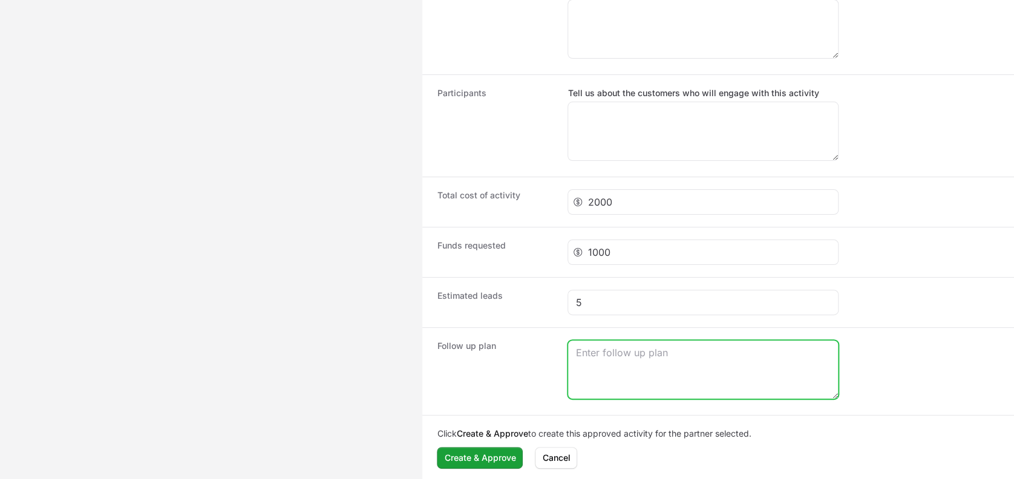
click at [590, 353] on textarea "Create activity form" at bounding box center [703, 370] width 270 height 58
type textarea "Demo, POV if necessary and Assessments."
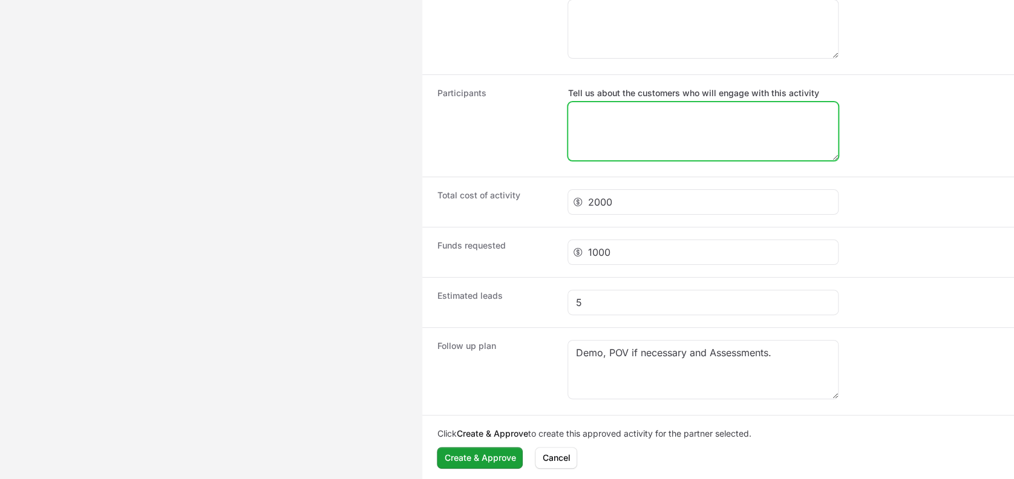
click at [608, 142] on textarea "Tell us about the customers who will engage with this activity" at bounding box center [703, 131] width 270 height 58
paste textarea "financial institutions and industry"
type textarea "financial institutions and industry"
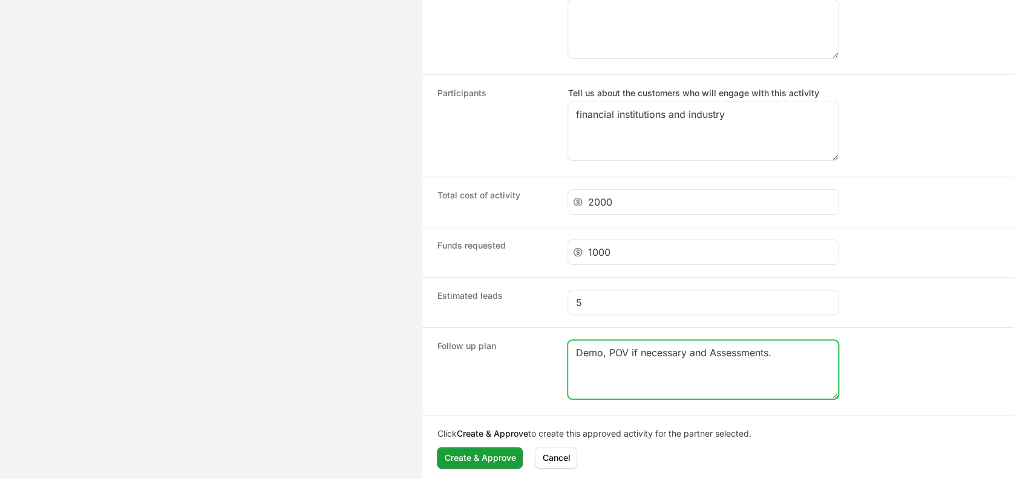
click at [792, 349] on textarea "Demo, POV if necessary and Assessments." at bounding box center [703, 370] width 270 height 58
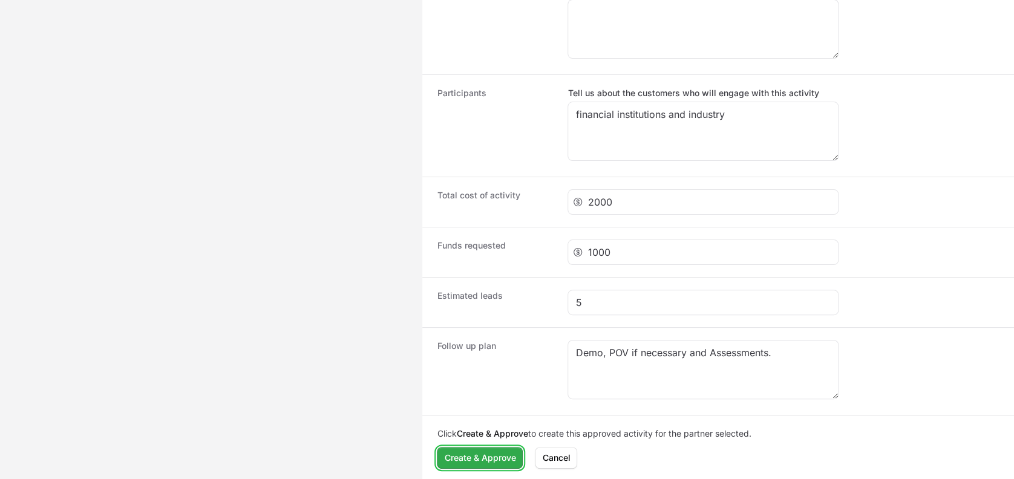
click at [475, 456] on span "Create & Approve" at bounding box center [479, 458] width 71 height 15
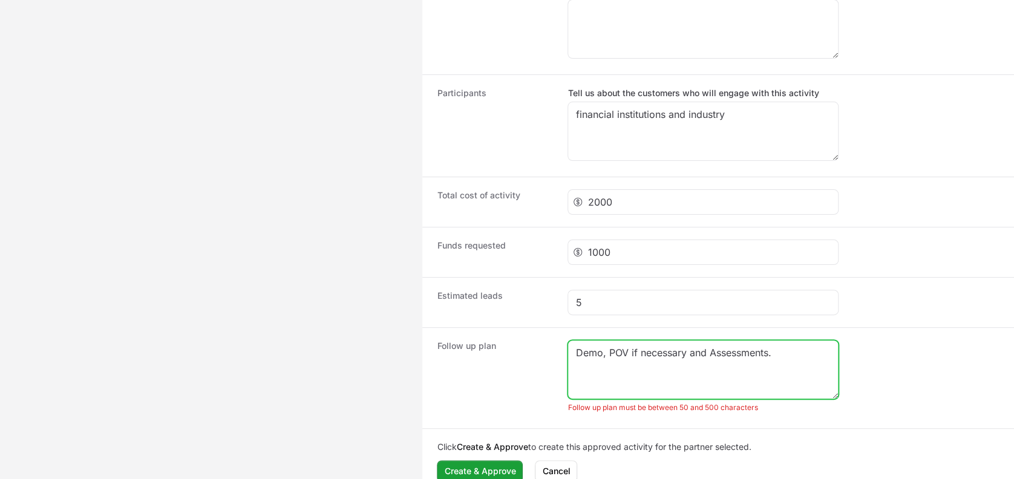
click at [782, 370] on textarea "Demo, POV if necessary and Assessments." at bounding box center [703, 370] width 270 height 58
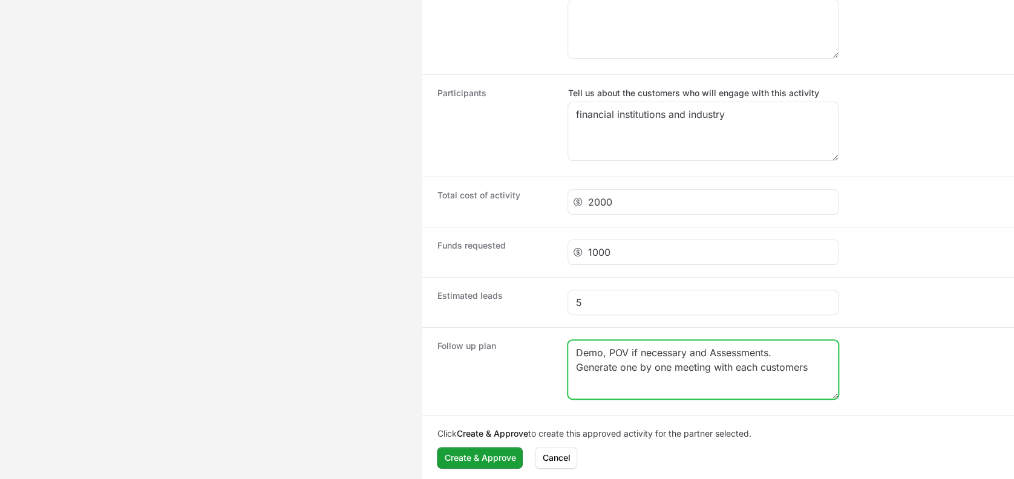
click at [574, 350] on textarea "Demo, POV if necessary and Assessments. Generate one by one meeting with each c…" at bounding box center [703, 370] width 270 height 58
type textarea "Demo, POV if necessary and Assessments. Generate one by one meeting with each c…"
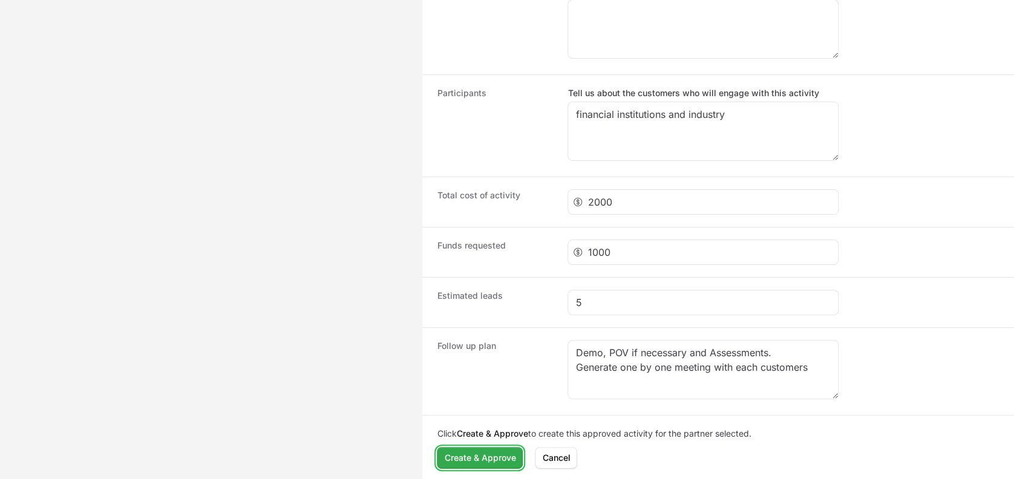
click at [460, 447] on button "Create & Approve Create & Approve" at bounding box center [480, 458] width 86 height 22
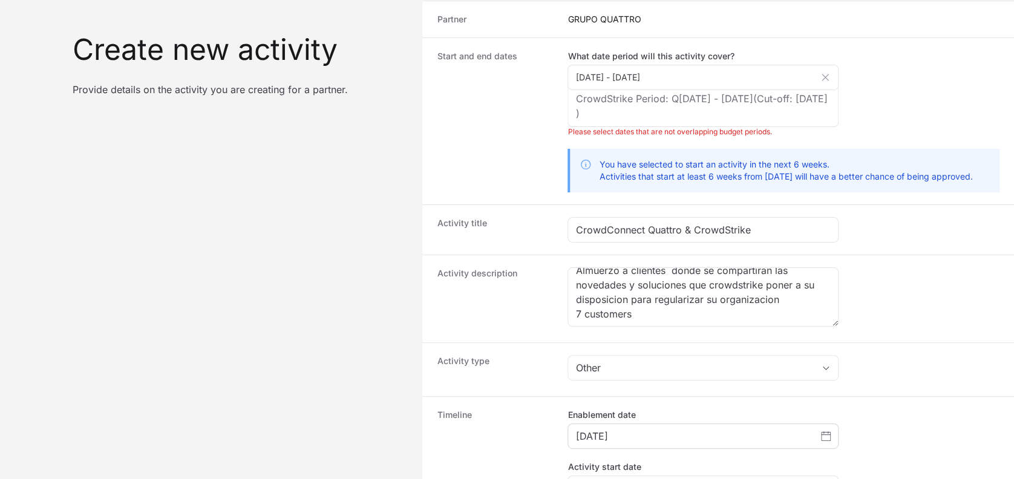
scroll to position [0, 0]
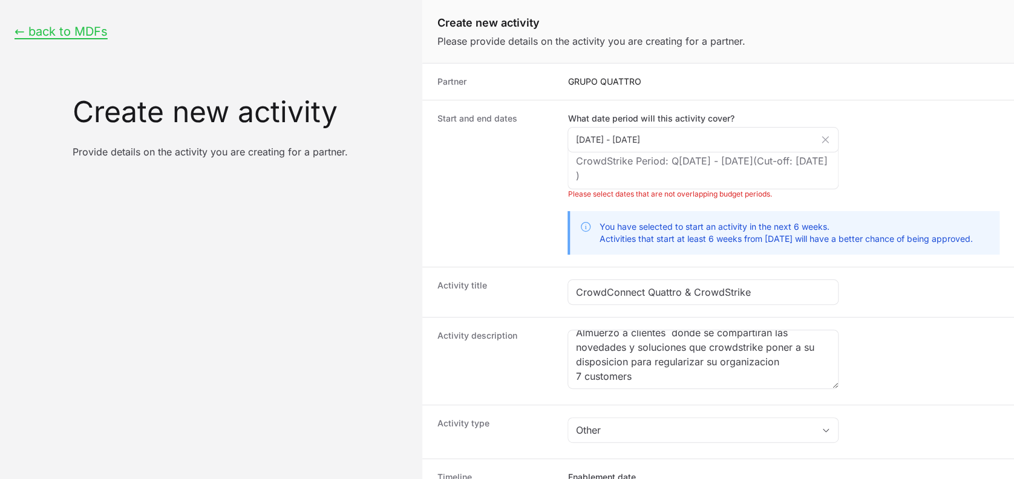
click at [792, 167] on div "CrowdStrike Period: Q[DATE] - [DATE] (Cut-off: [DATE] )" at bounding box center [703, 169] width 271 height 42
click at [663, 174] on div "CrowdStrike Period: Q[DATE] - [DATE] (Cut-off: [DATE] )" at bounding box center [703, 169] width 271 height 42
click at [660, 168] on div "CrowdStrike Period: Q[DATE] - [DATE] (Cut-off: [DATE] )" at bounding box center [703, 169] width 271 height 42
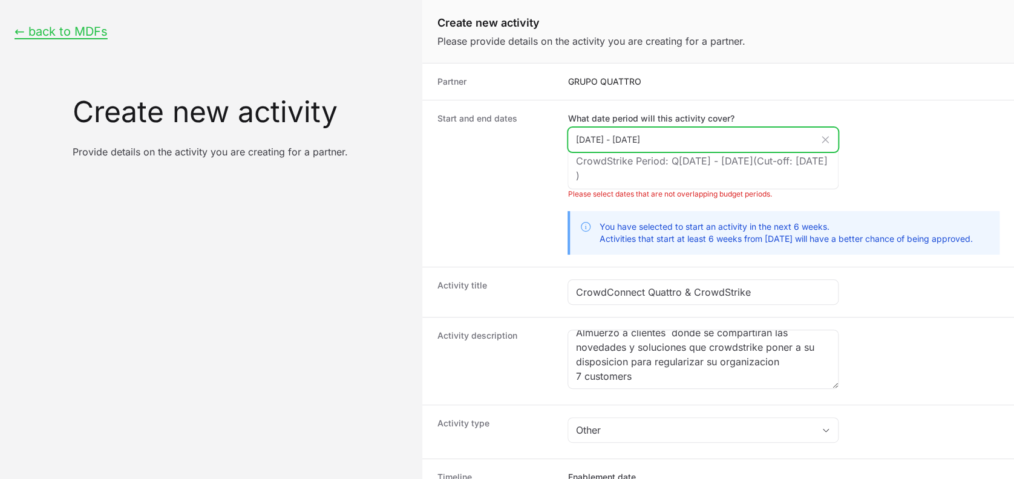
click at [682, 147] on input "[DATE] - [DATE]" at bounding box center [703, 139] width 271 height 25
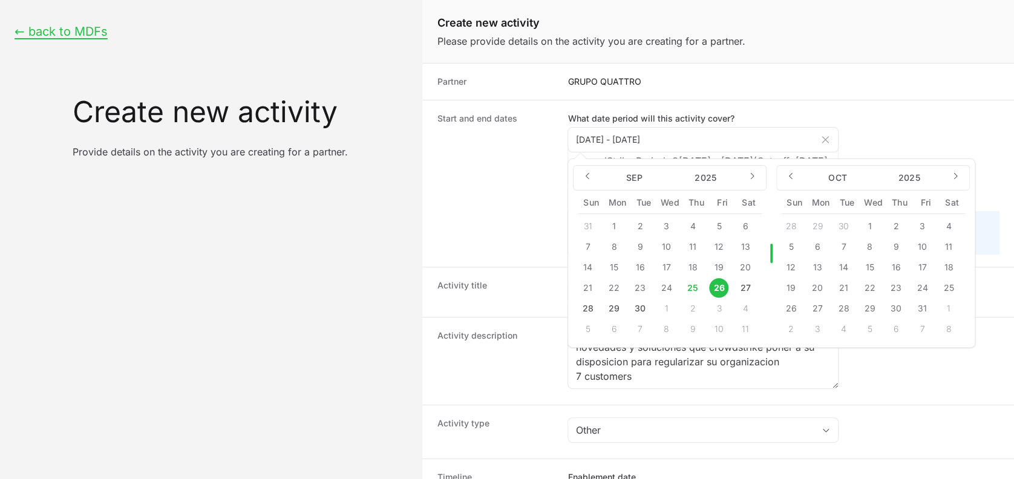
click at [724, 281] on button "26" at bounding box center [718, 287] width 19 height 19
click at [737, 286] on button "27" at bounding box center [745, 287] width 19 height 19
type input "[DATE] - [DATE]"
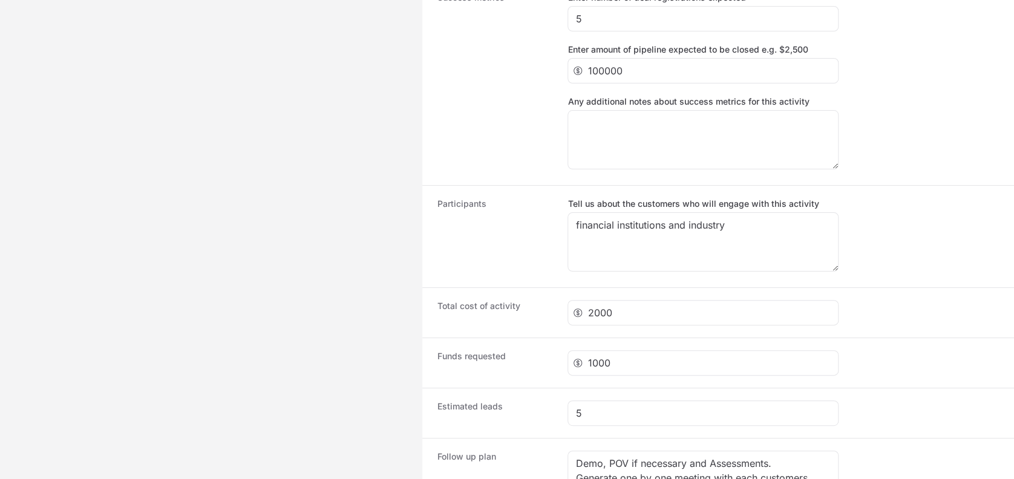
scroll to position [1070, 0]
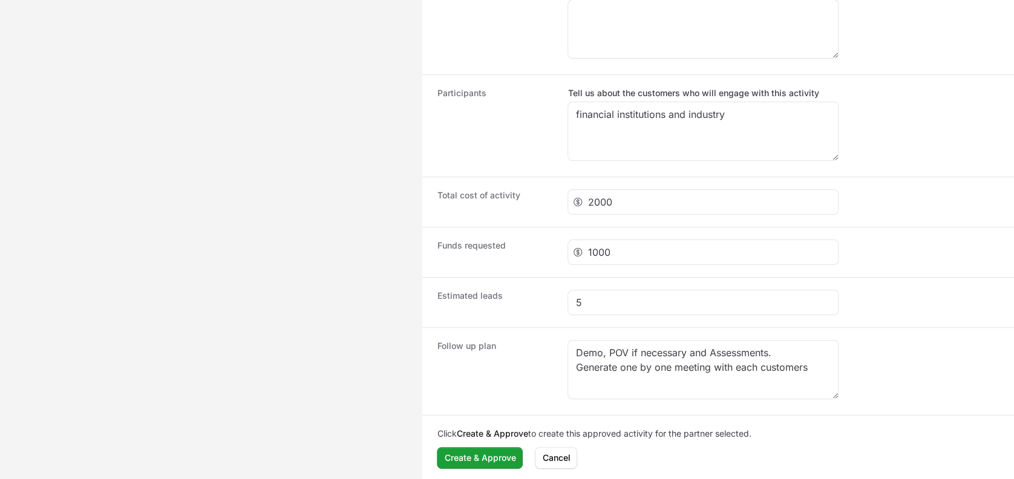
click at [461, 472] on div "Click Create & Approve to create this approved activity for the partner selecte…" at bounding box center [718, 448] width 592 height 66
click at [470, 464] on button "Create & Approve Create & Approve" at bounding box center [480, 458] width 86 height 22
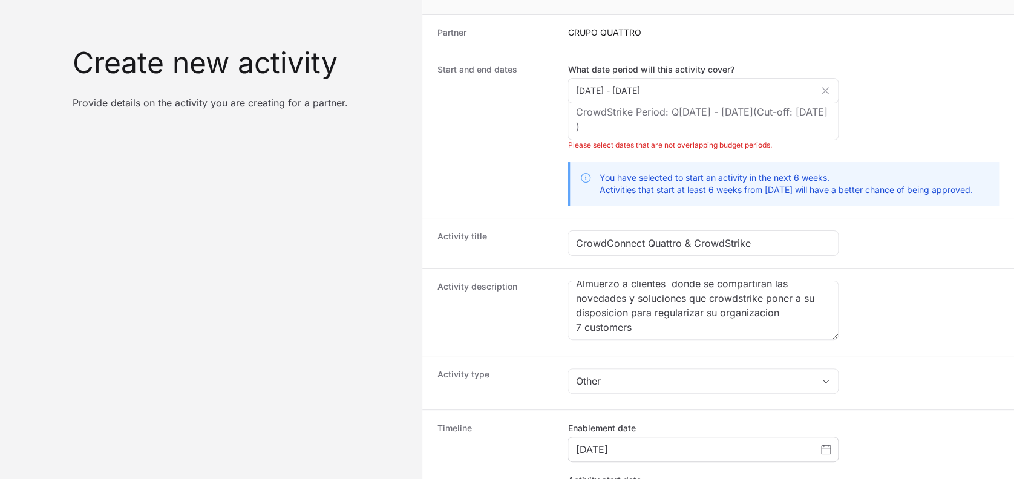
scroll to position [0, 0]
